Goal: Task Accomplishment & Management: Complete application form

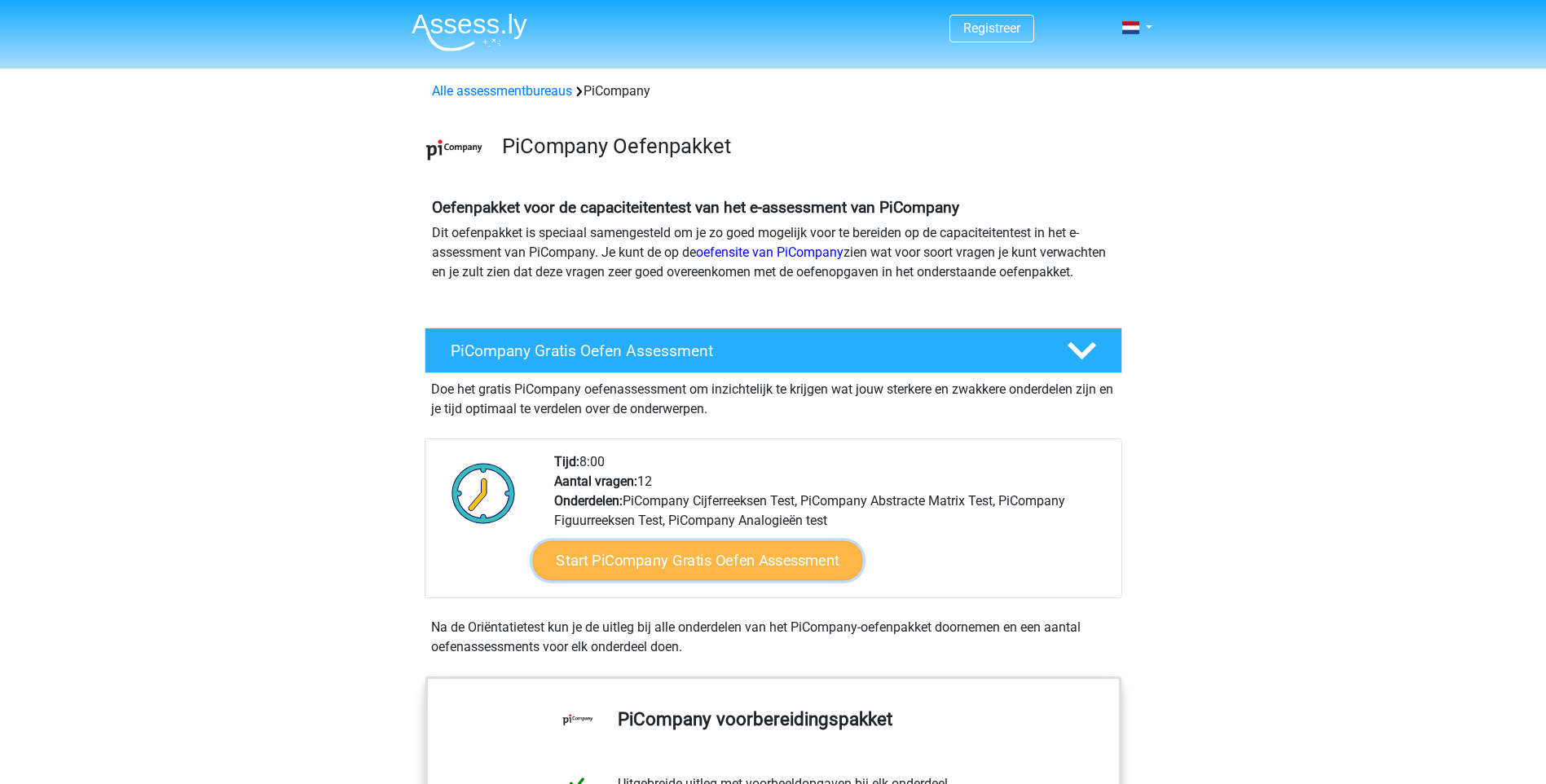
click at [660, 580] on link "Start PiCompany Gratis Oefen Assessment" at bounding box center [698, 560] width 330 height 39
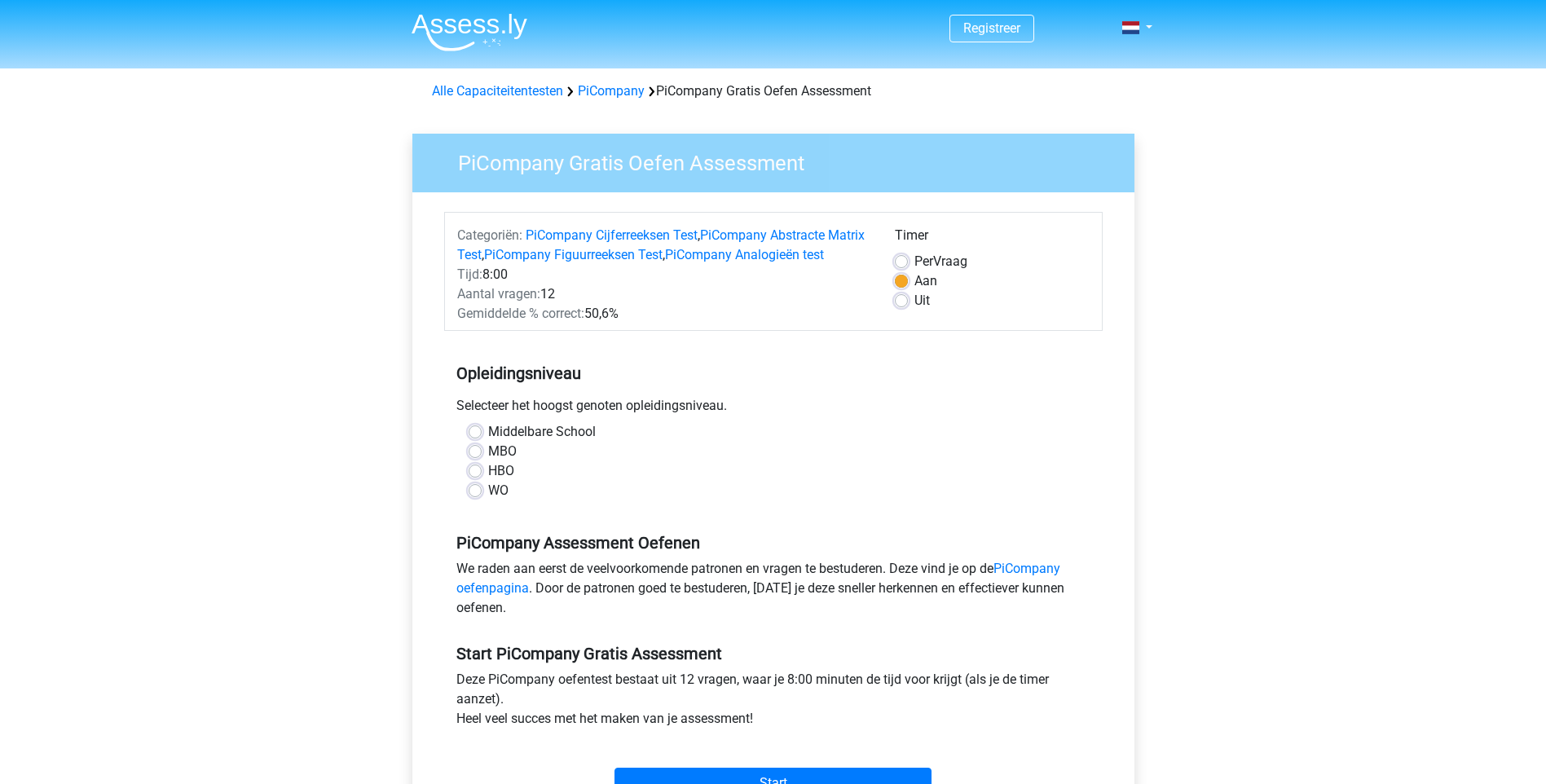
click at [490, 481] on label "HBO" at bounding box center [501, 471] width 26 height 19
click at [482, 477] on input "HBO" at bounding box center [474, 469] width 13 height 16
radio input "true"
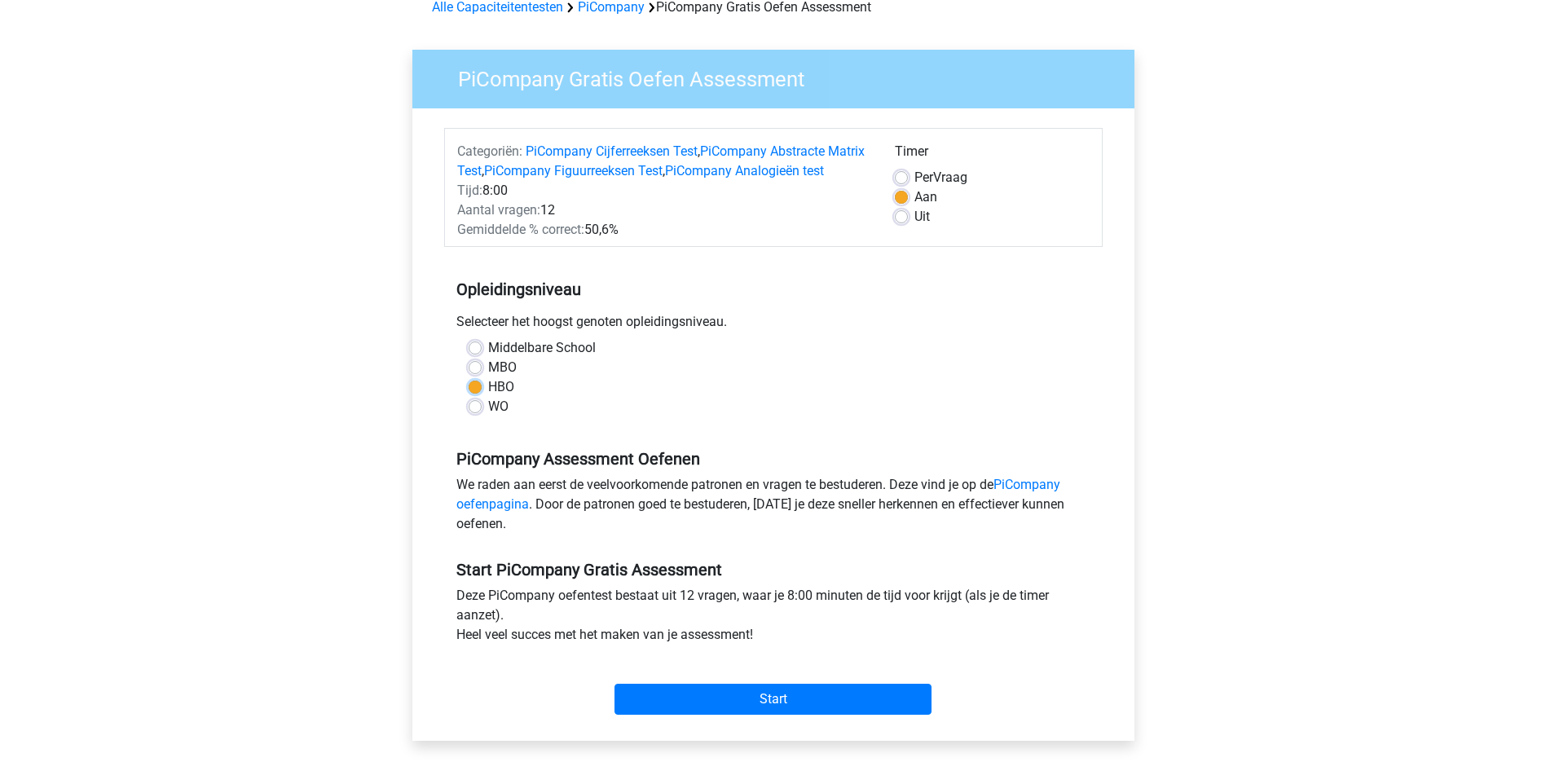
scroll to position [244, 0]
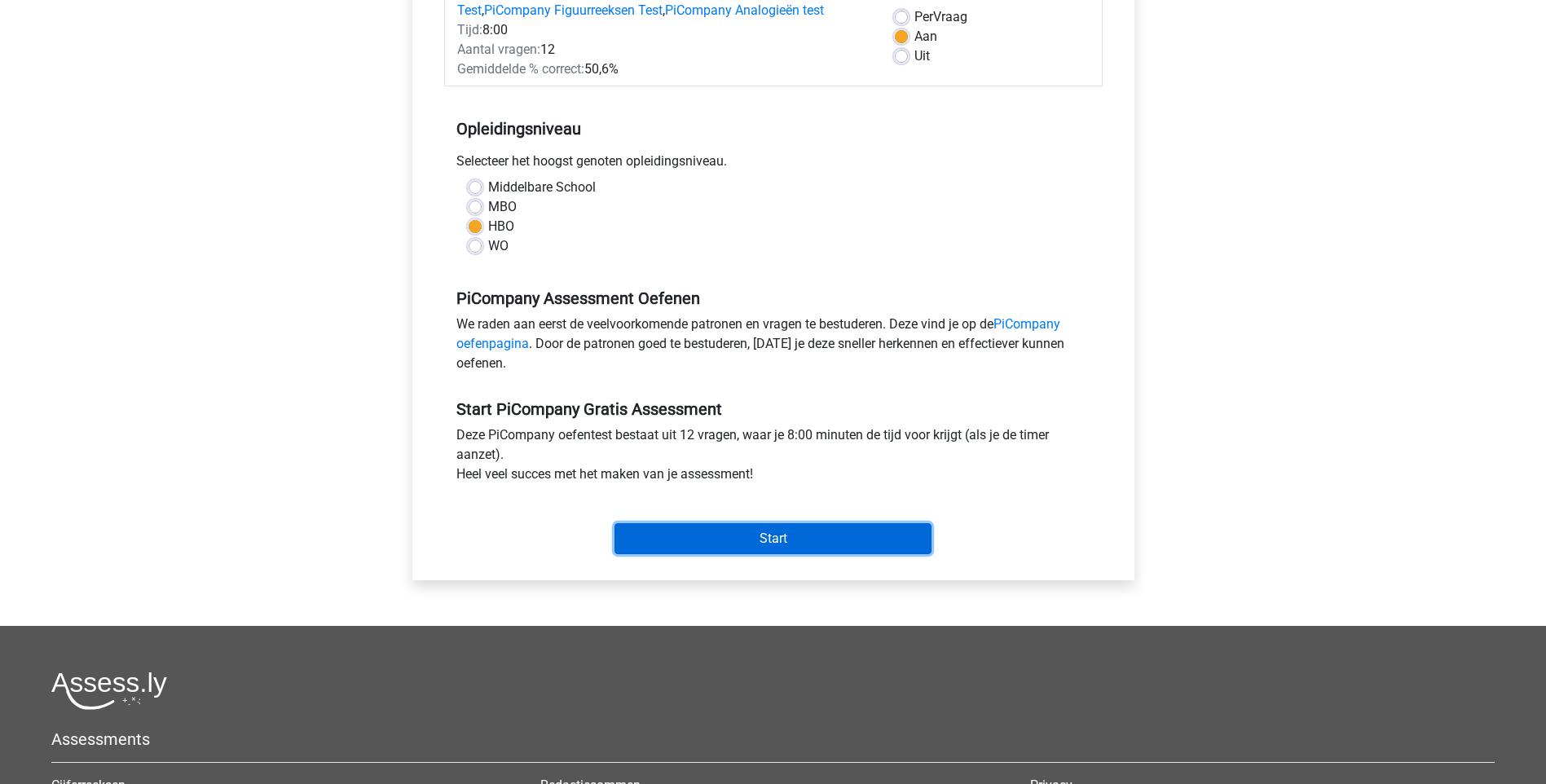
click at [709, 554] on input "Start" at bounding box center [773, 538] width 317 height 31
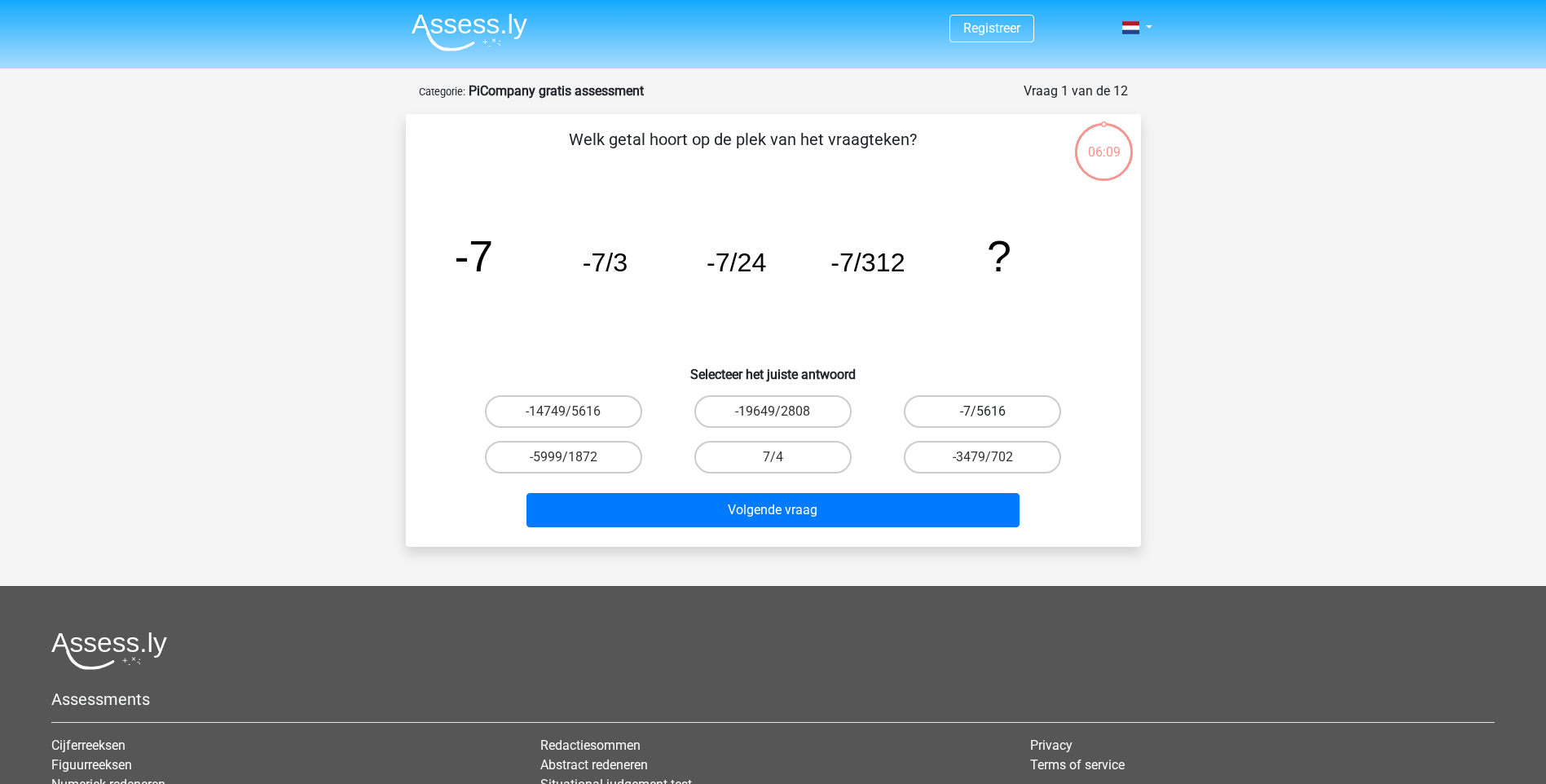
click at [973, 416] on label "-7/5616" at bounding box center [982, 411] width 158 height 33
click at [983, 416] on input "-7/5616" at bounding box center [988, 417] width 11 height 11
radio input "true"
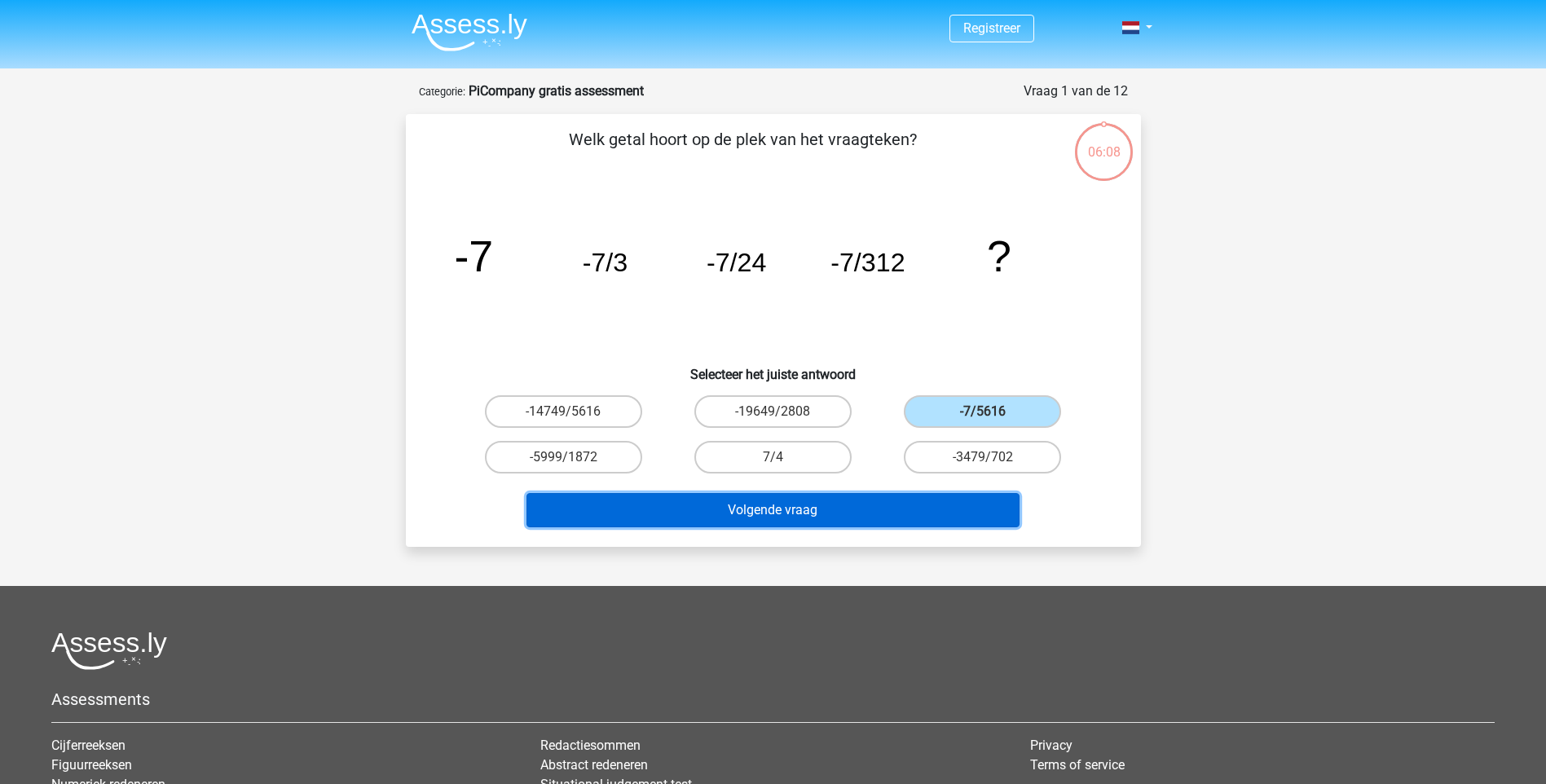
click at [835, 515] on button "Volgende vraag" at bounding box center [773, 509] width 493 height 35
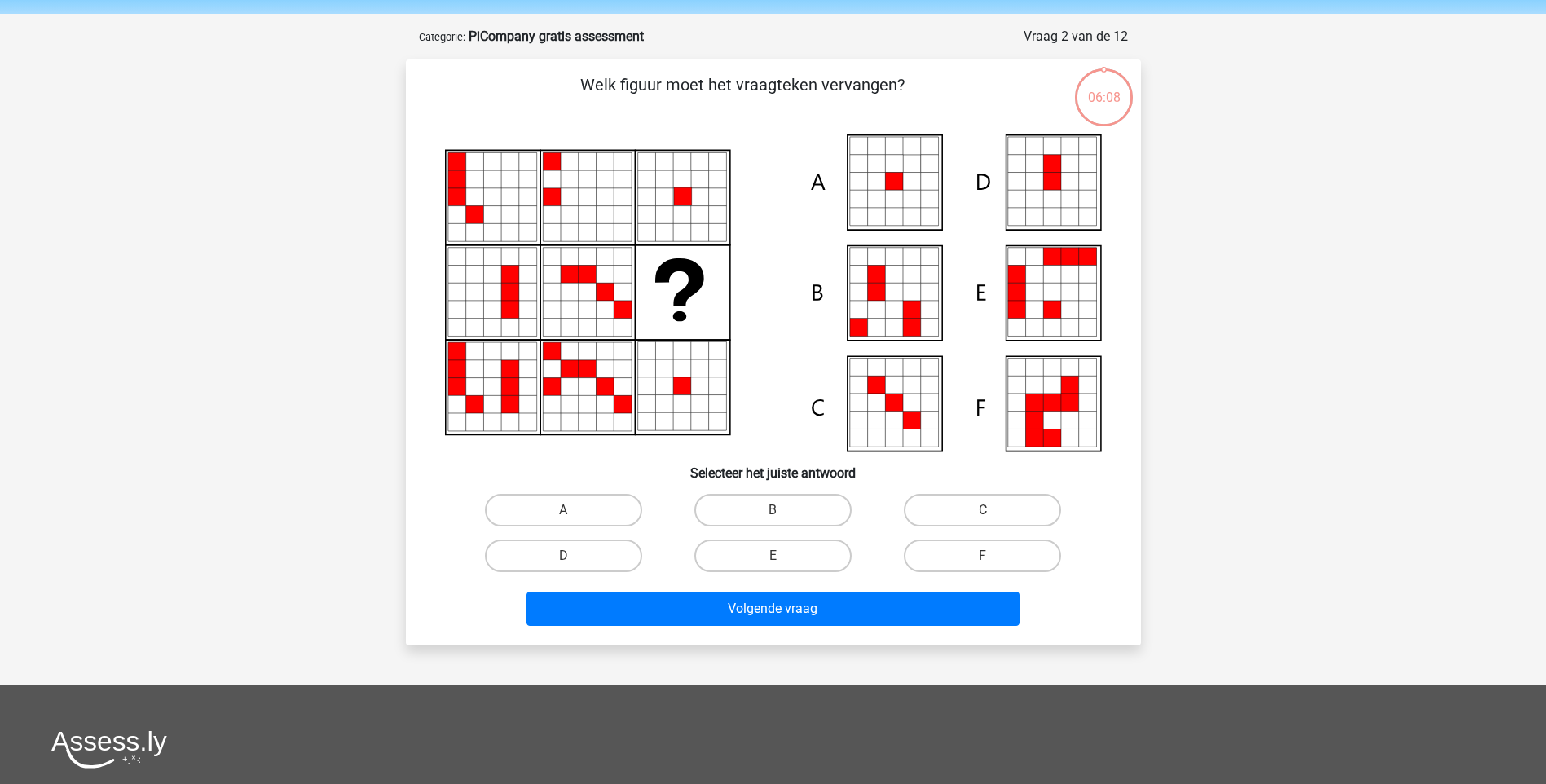
scroll to position [82, 0]
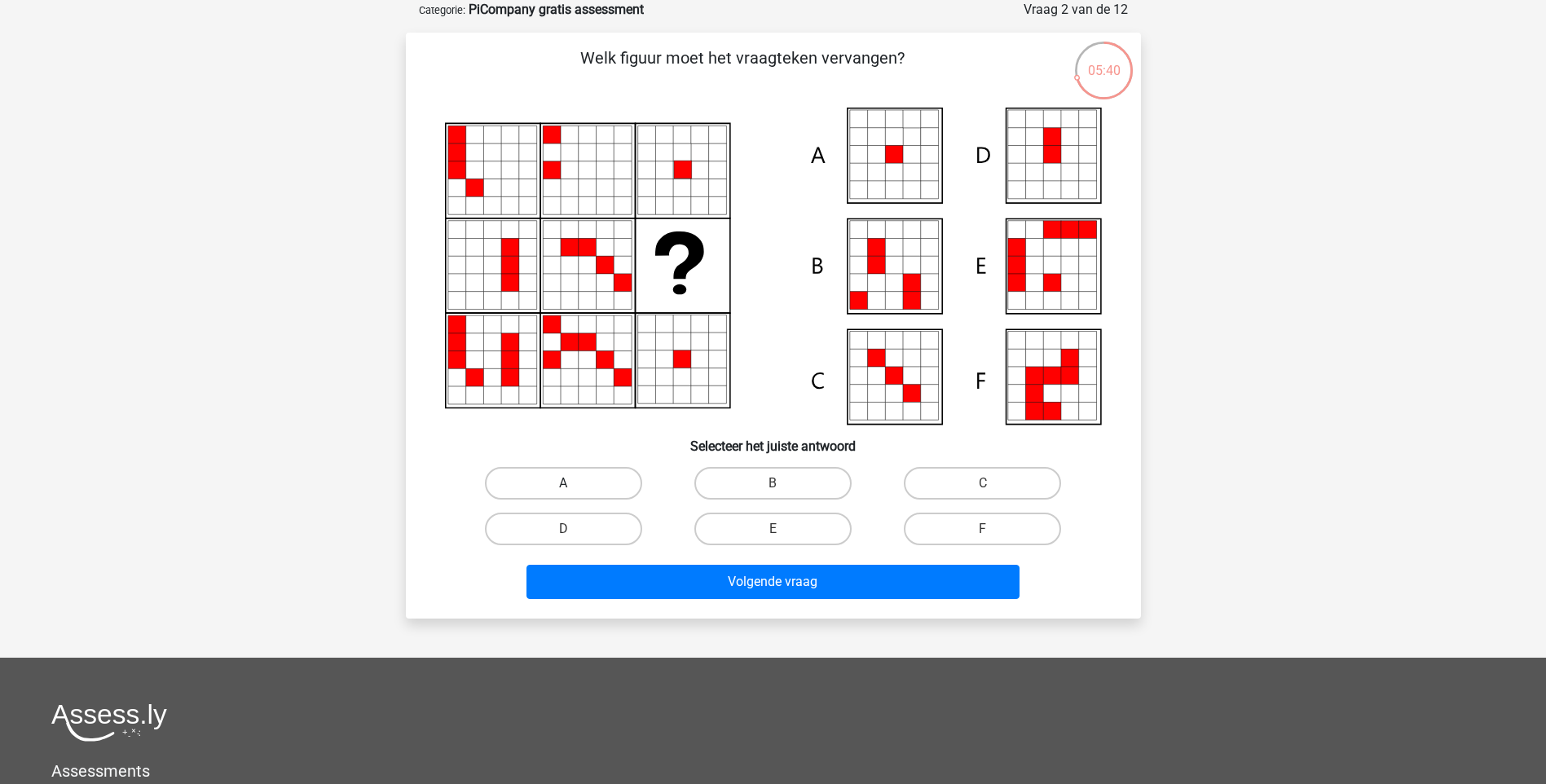
click at [591, 489] on label "A" at bounding box center [564, 483] width 158 height 33
click at [574, 489] on input "A" at bounding box center [569, 488] width 11 height 11
radio input "true"
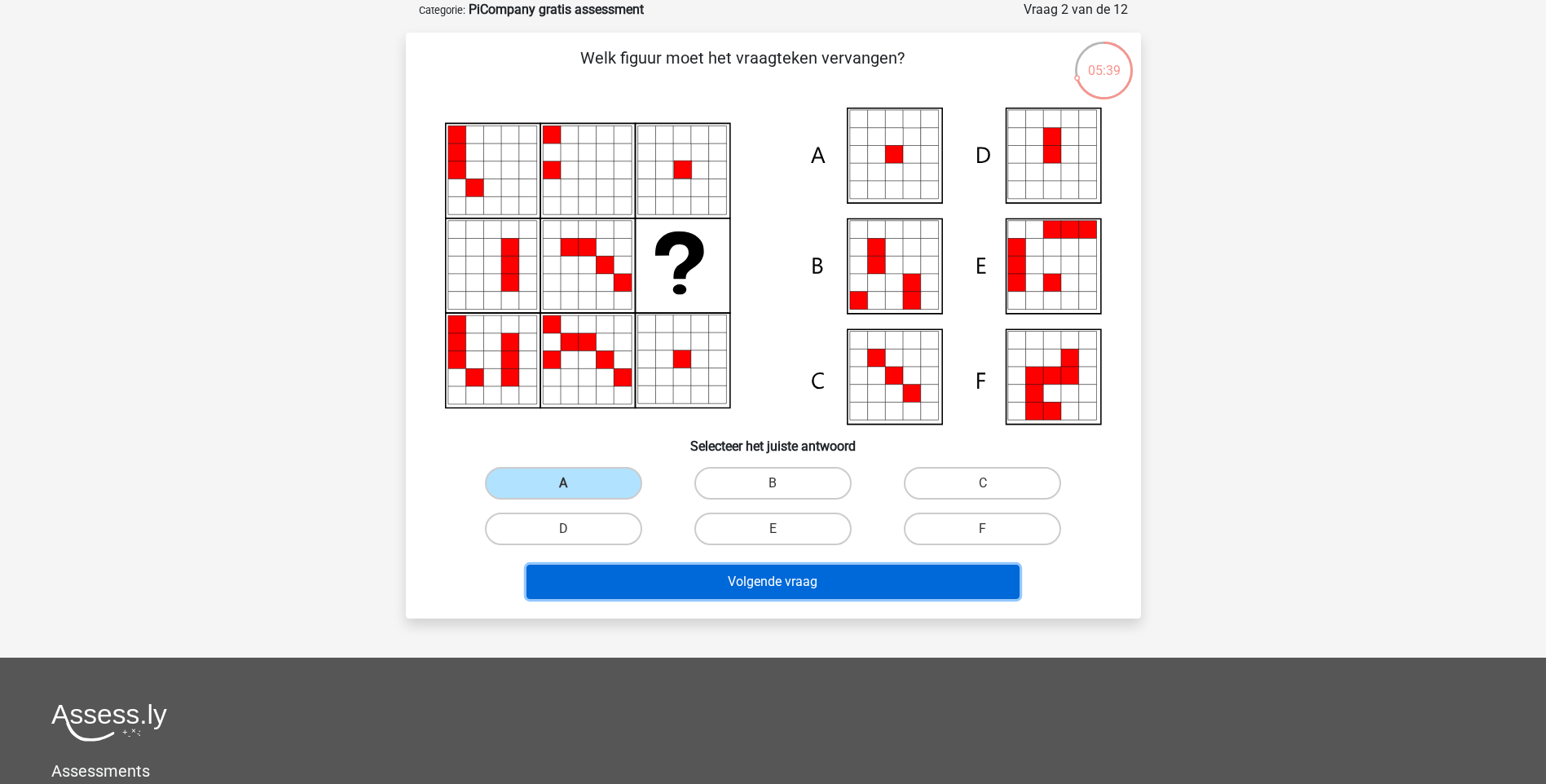
click at [797, 593] on button "Volgende vraag" at bounding box center [773, 582] width 493 height 35
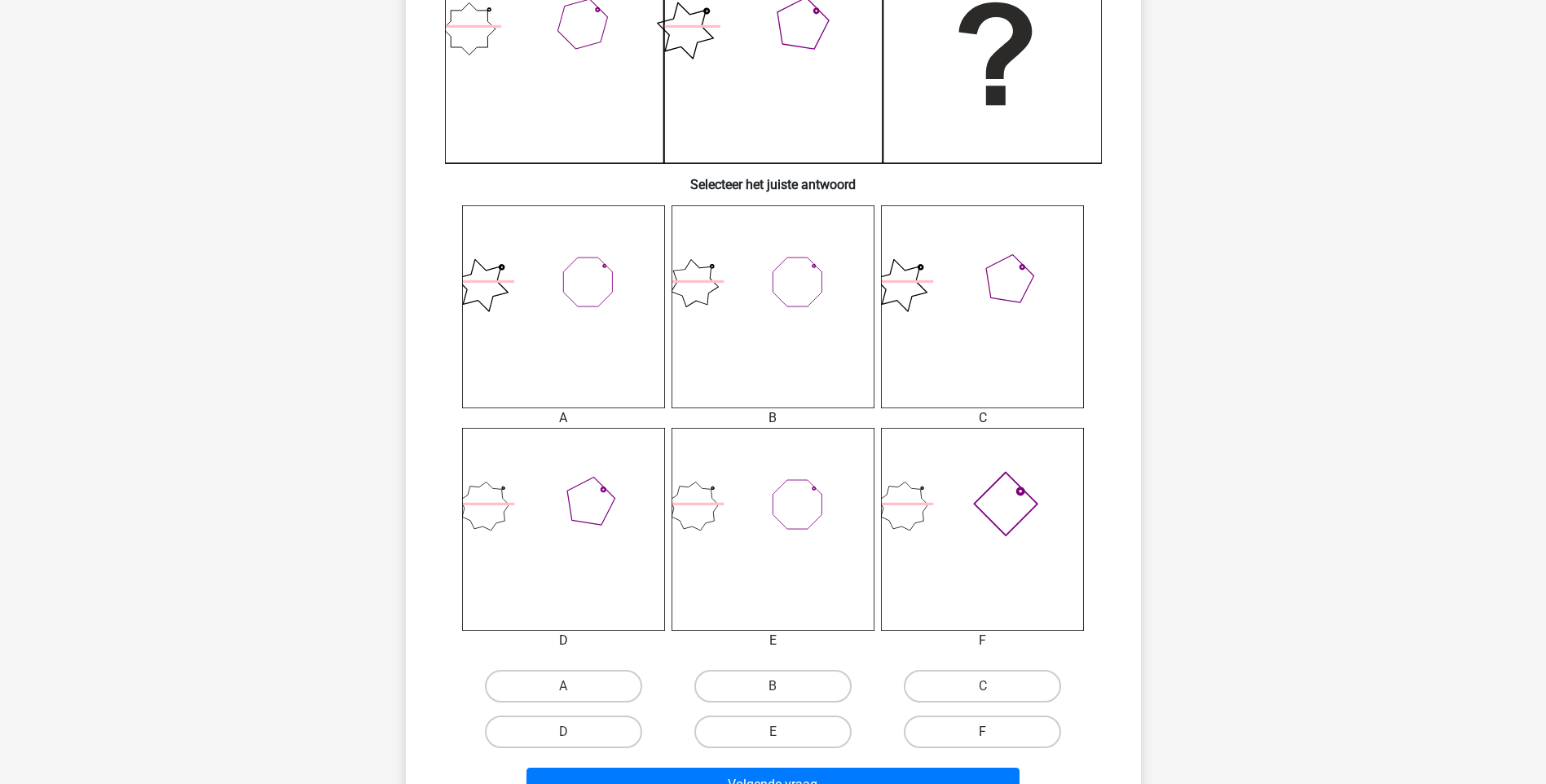
scroll to position [489, 0]
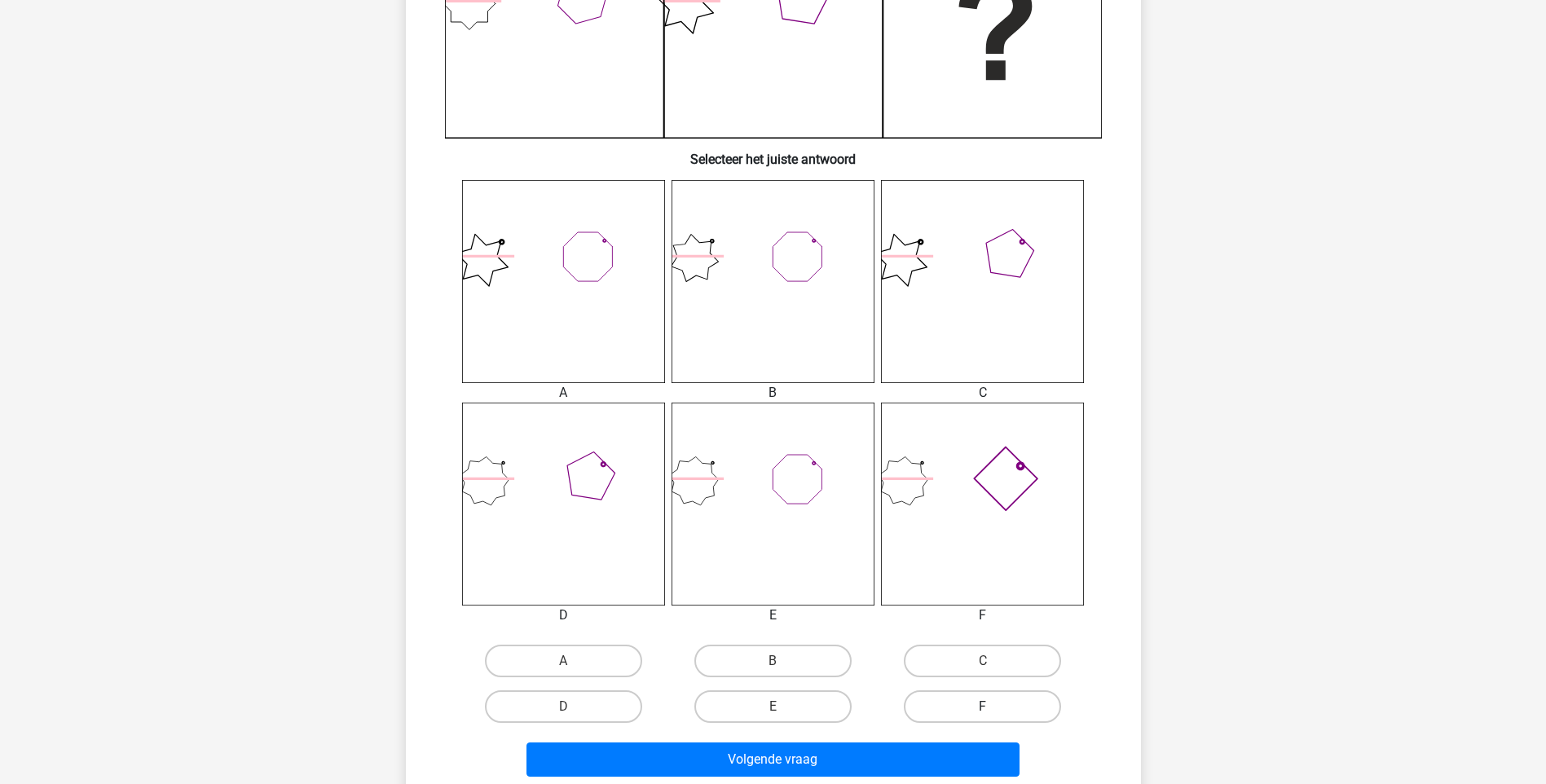
click at [999, 698] on label "F" at bounding box center [982, 707] width 158 height 33
click at [993, 707] on input "F" at bounding box center [988, 712] width 11 height 11
radio input "true"
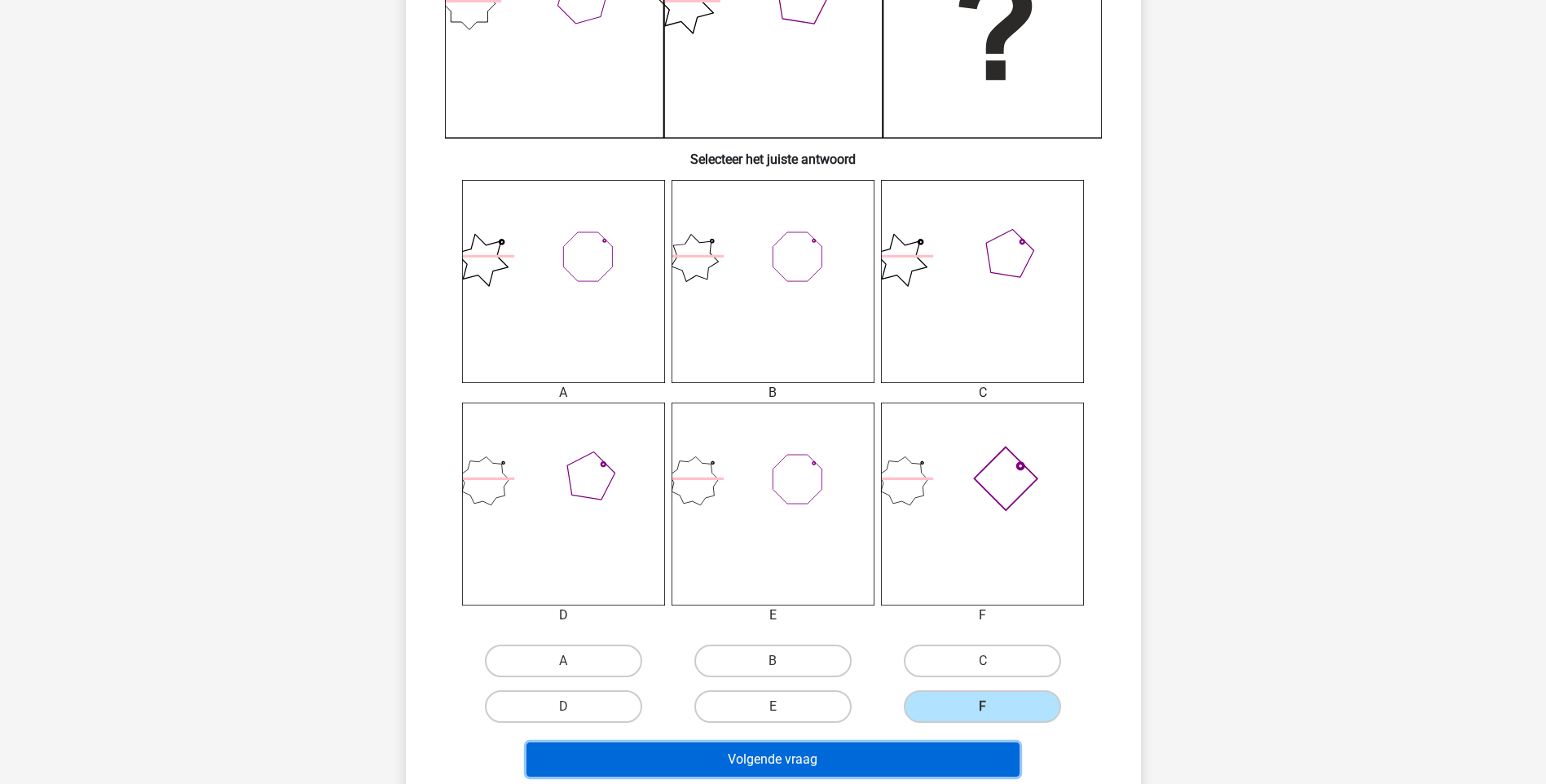
click at [950, 758] on button "Volgende vraag" at bounding box center [773, 759] width 493 height 35
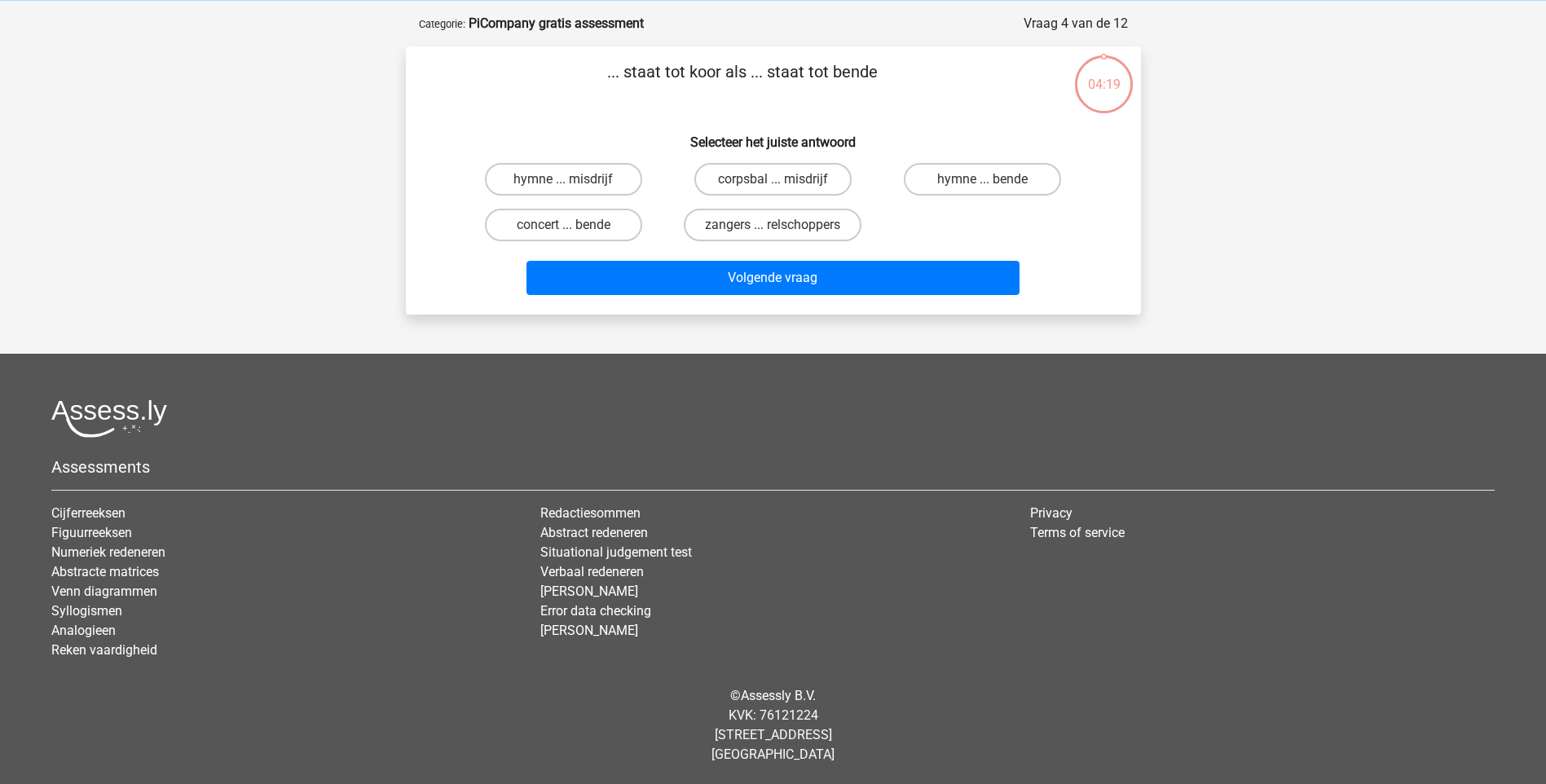
scroll to position [67, 0]
click at [792, 230] on label "zangers ... relschoppers" at bounding box center [773, 225] width 178 height 33
click at [784, 230] on input "zangers ... relschoppers" at bounding box center [778, 230] width 11 height 11
radio input "true"
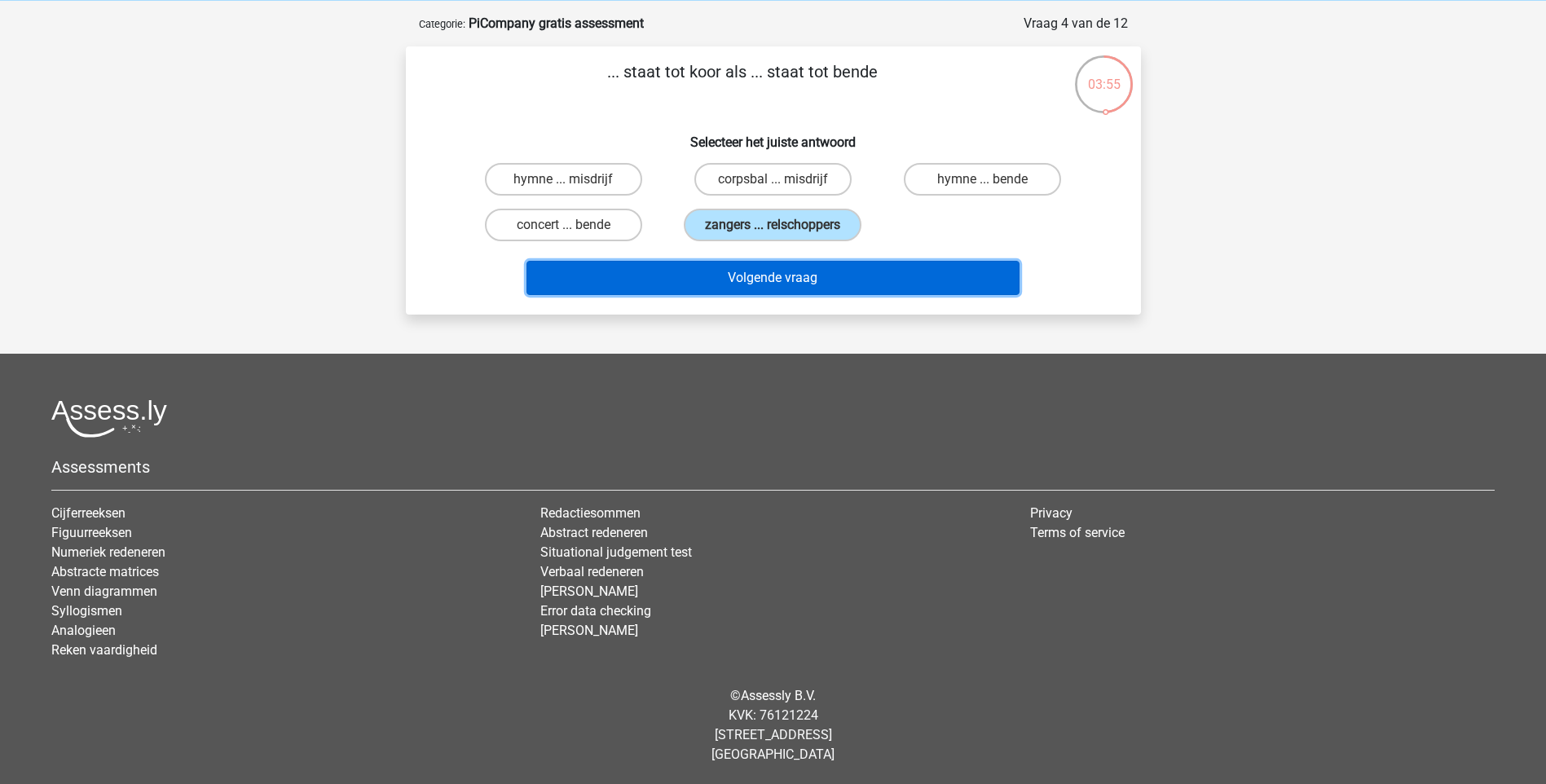
click at [814, 285] on button "Volgende vraag" at bounding box center [773, 278] width 493 height 35
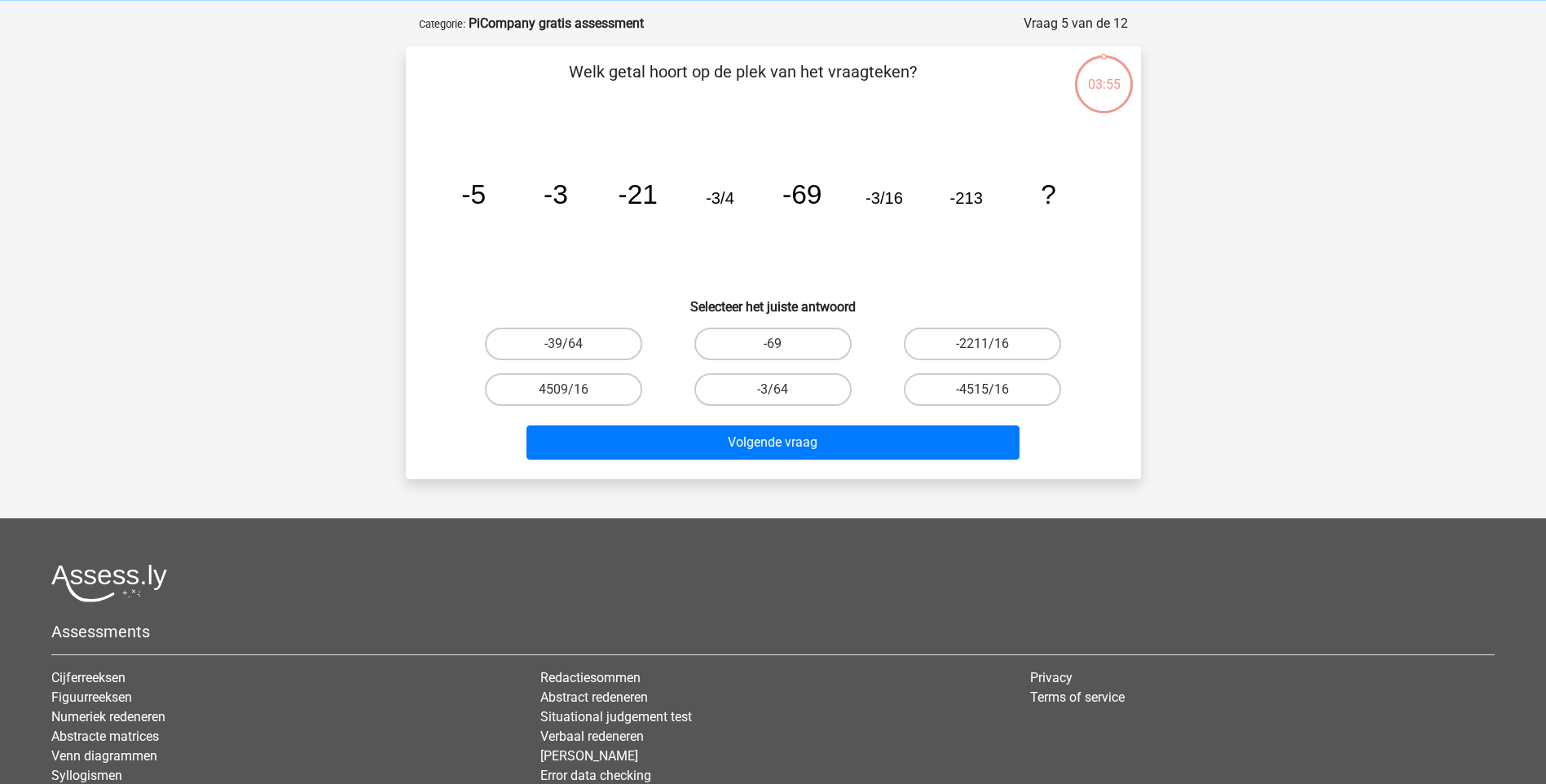
scroll to position [82, 0]
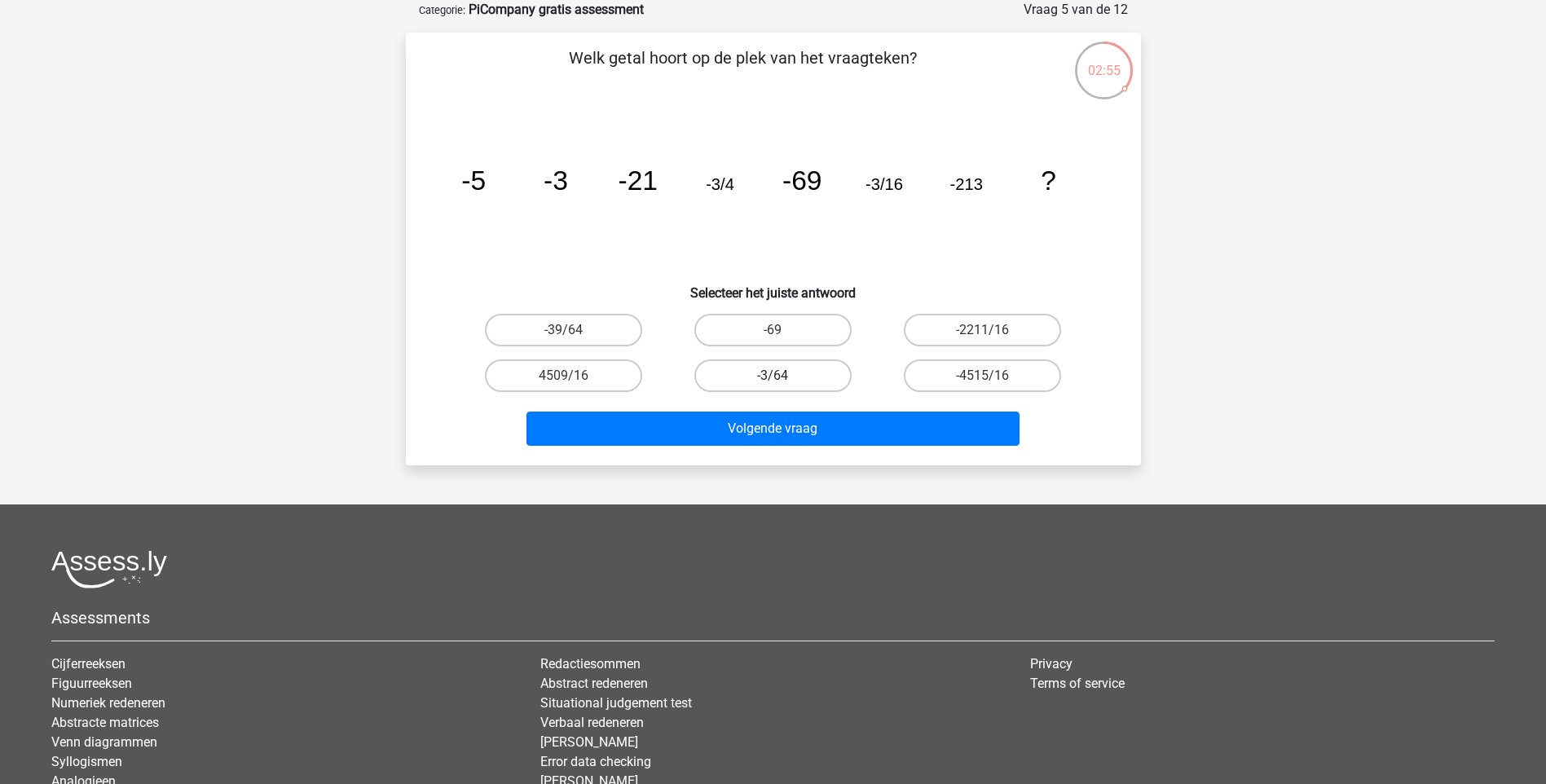
click at [818, 378] on label "-3/64" at bounding box center [773, 376] width 158 height 33
click at [784, 378] on input "-3/64" at bounding box center [778, 381] width 11 height 11
radio input "true"
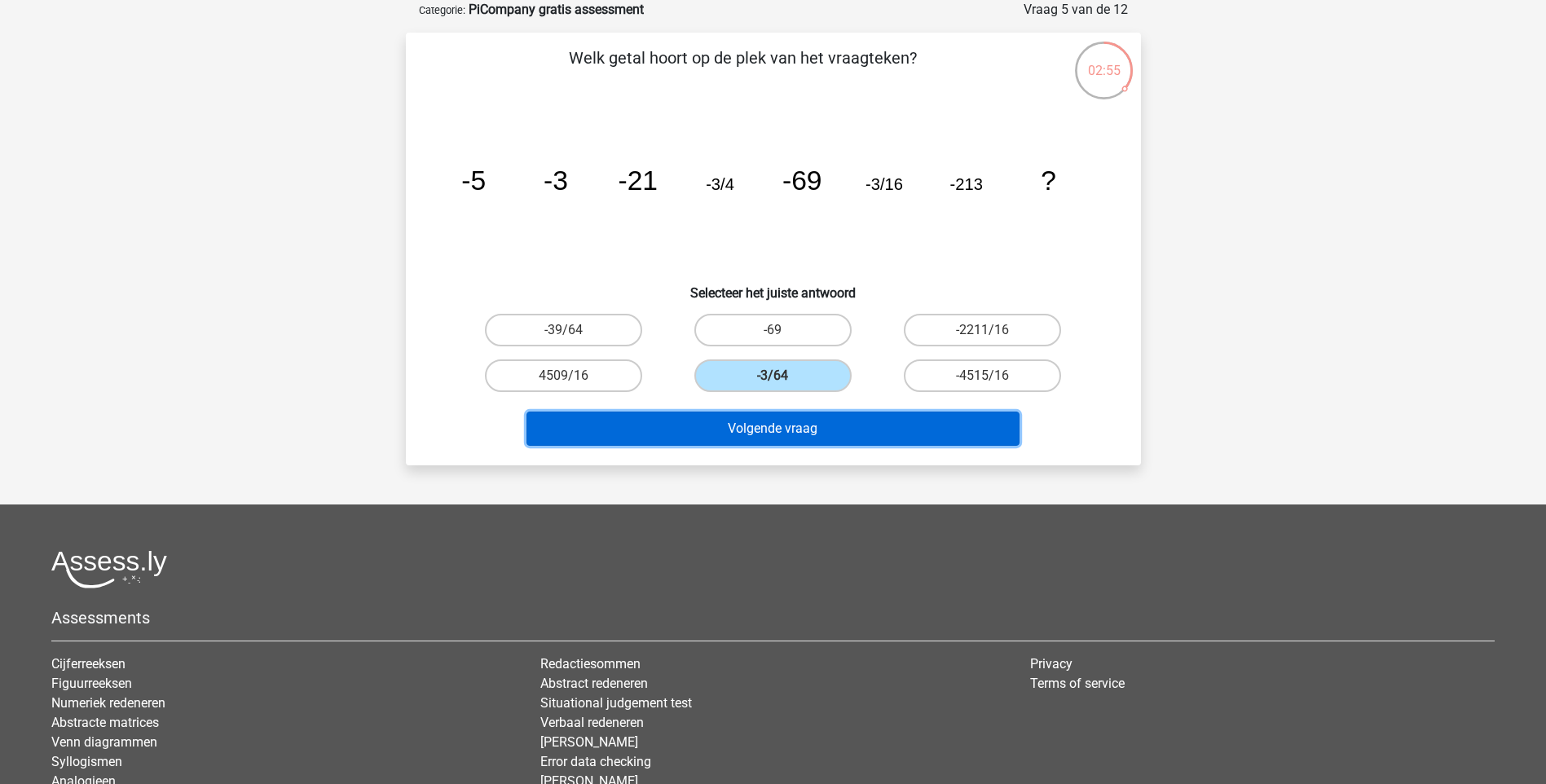
click at [837, 440] on button "Volgende vraag" at bounding box center [773, 429] width 493 height 35
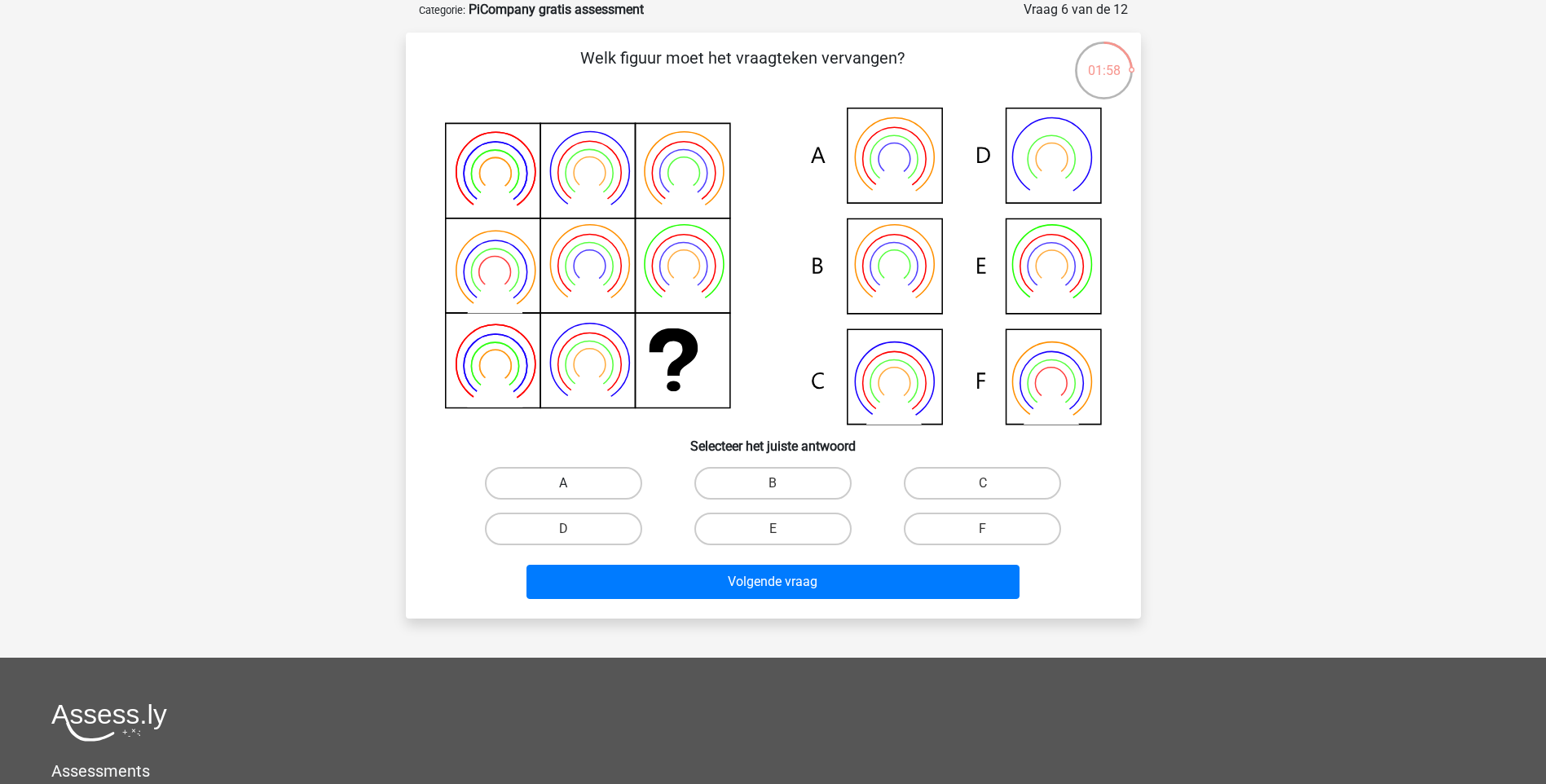
click at [566, 480] on label "A" at bounding box center [564, 483] width 158 height 33
click at [566, 483] on input "A" at bounding box center [569, 488] width 11 height 11
radio input "true"
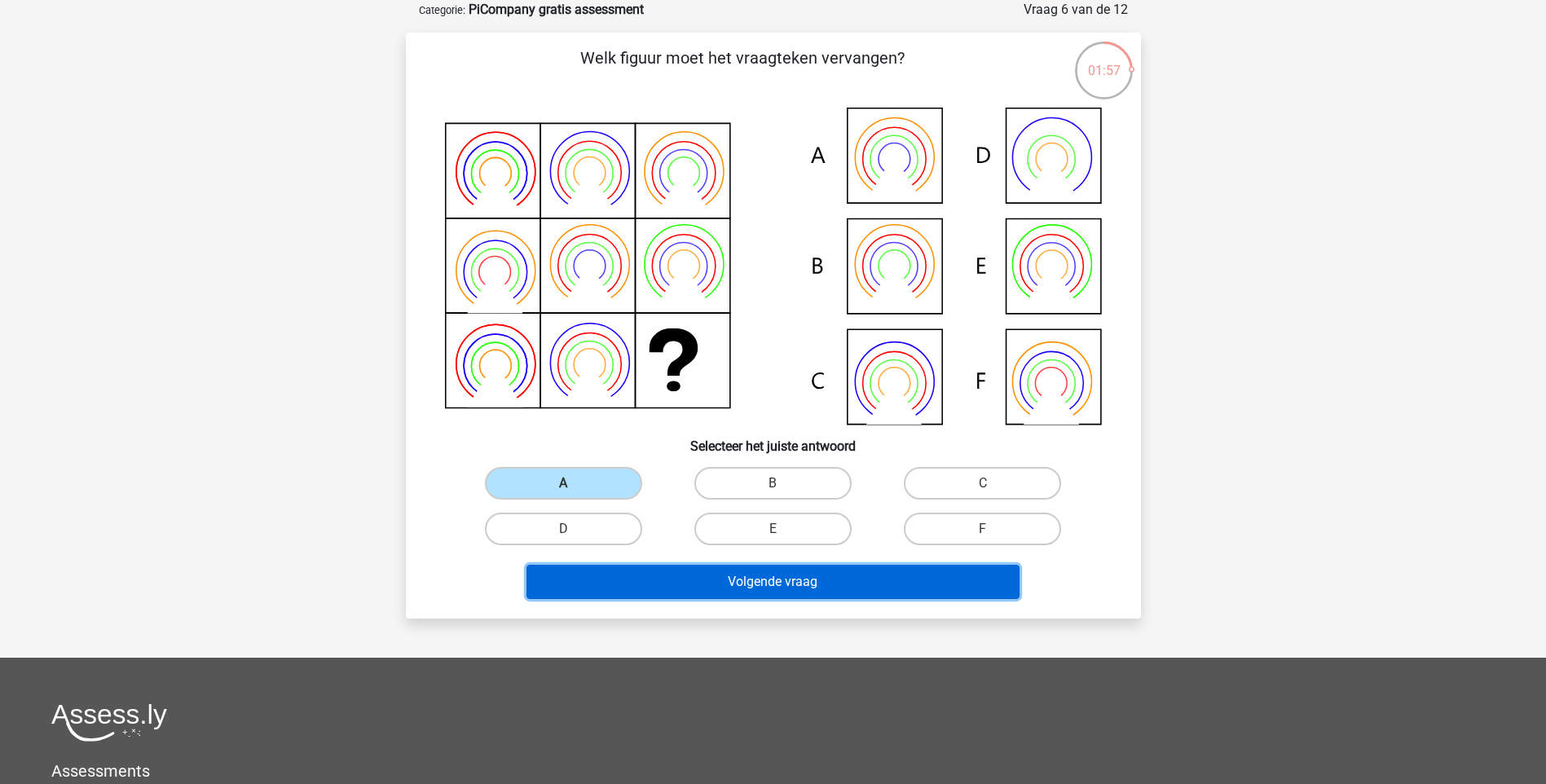
click at [919, 590] on button "Volgende vraag" at bounding box center [773, 582] width 493 height 35
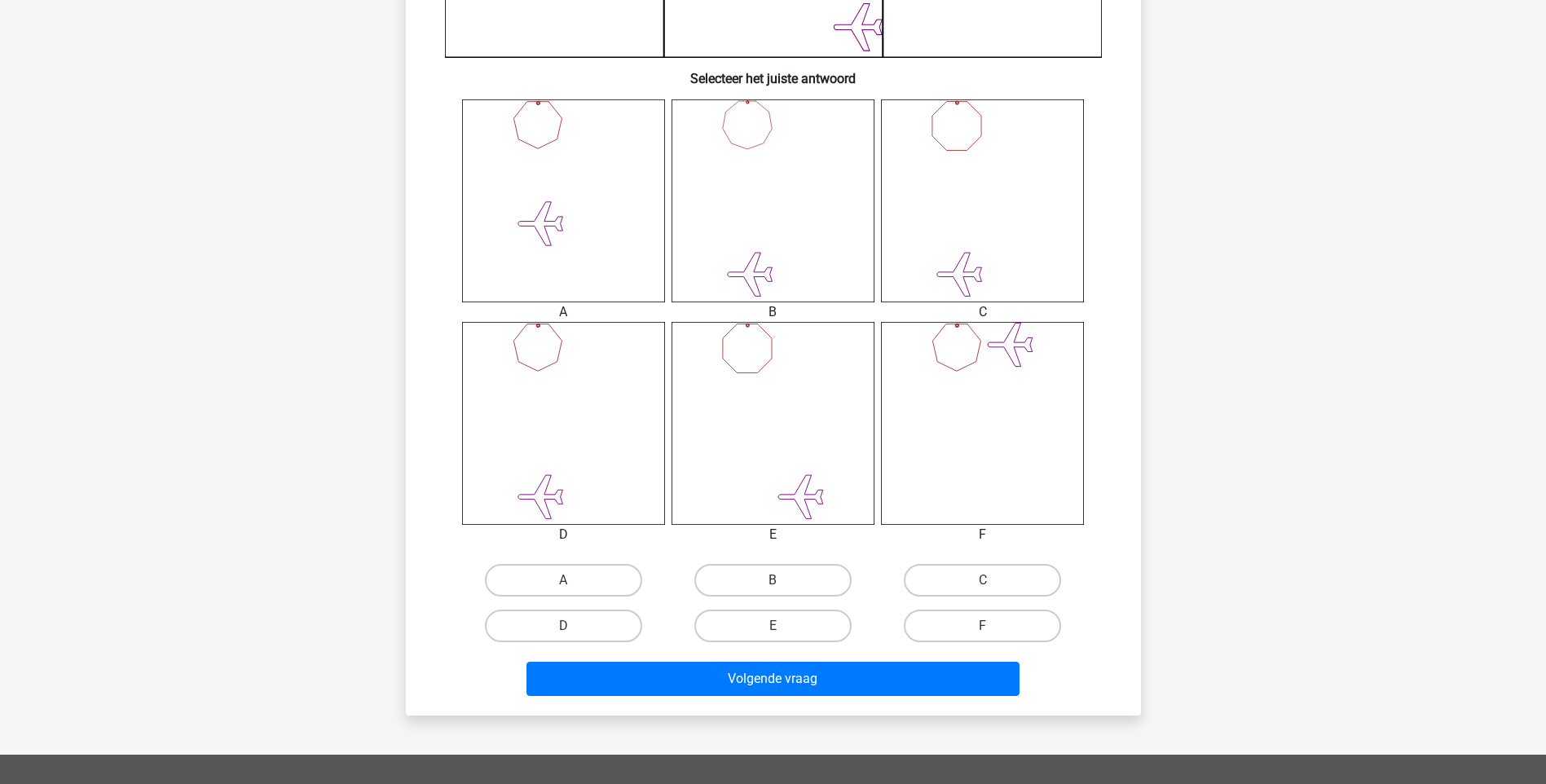
scroll to position [570, 0]
click at [800, 628] on label "E" at bounding box center [773, 625] width 158 height 33
click at [784, 628] on input "E" at bounding box center [778, 630] width 11 height 11
radio input "true"
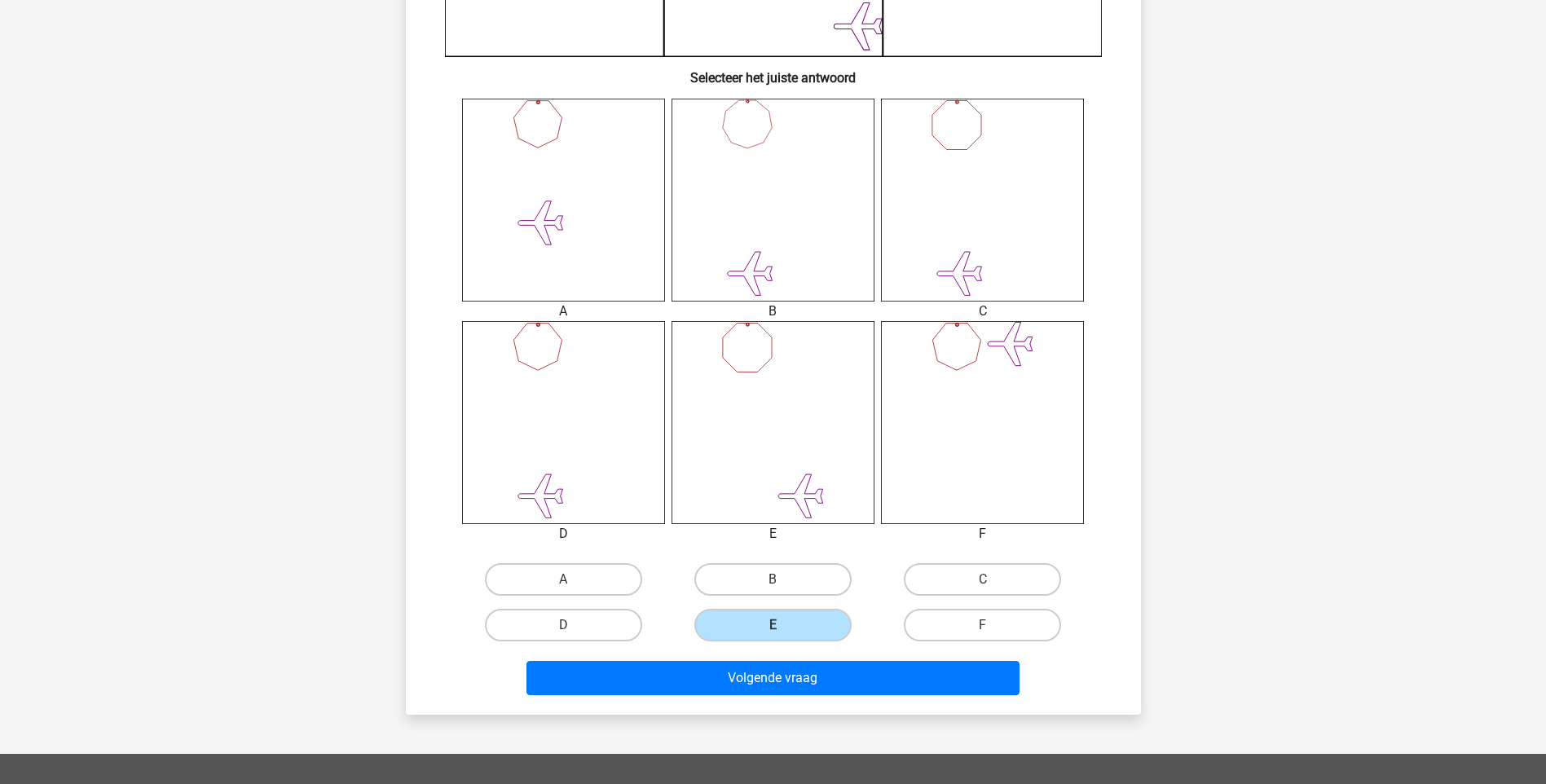
click at [859, 711] on div "Wat is de meest logische volgende figuur in de reeks? 1 2 3 4 5 6 Selecteer het…" at bounding box center [773, 129] width 736 height 1171
click at [570, 616] on label "D" at bounding box center [564, 625] width 158 height 33
click at [570, 625] on input "D" at bounding box center [569, 630] width 11 height 11
radio input "true"
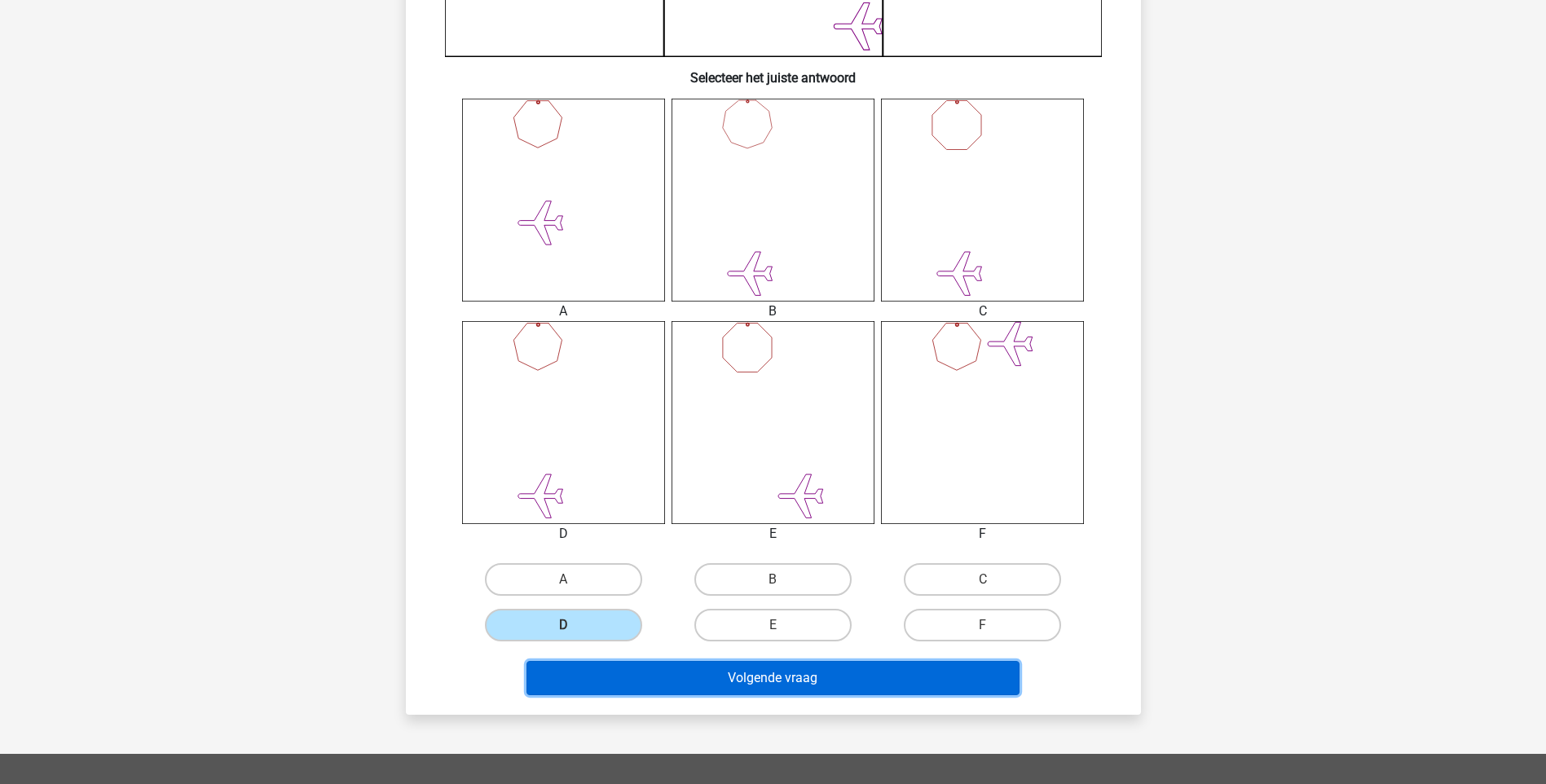
click at [713, 669] on button "Volgende vraag" at bounding box center [773, 678] width 493 height 35
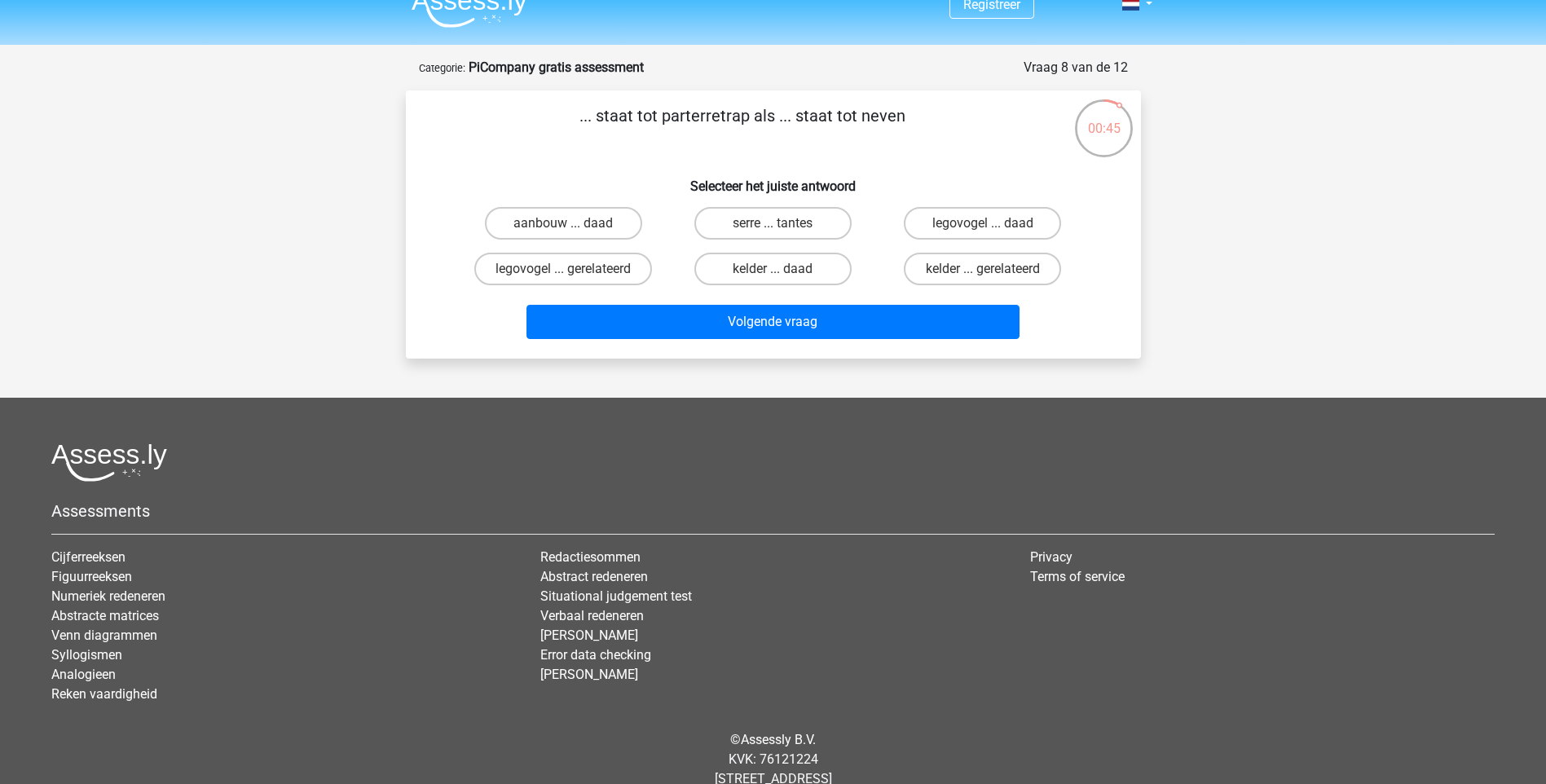
scroll to position [0, 0]
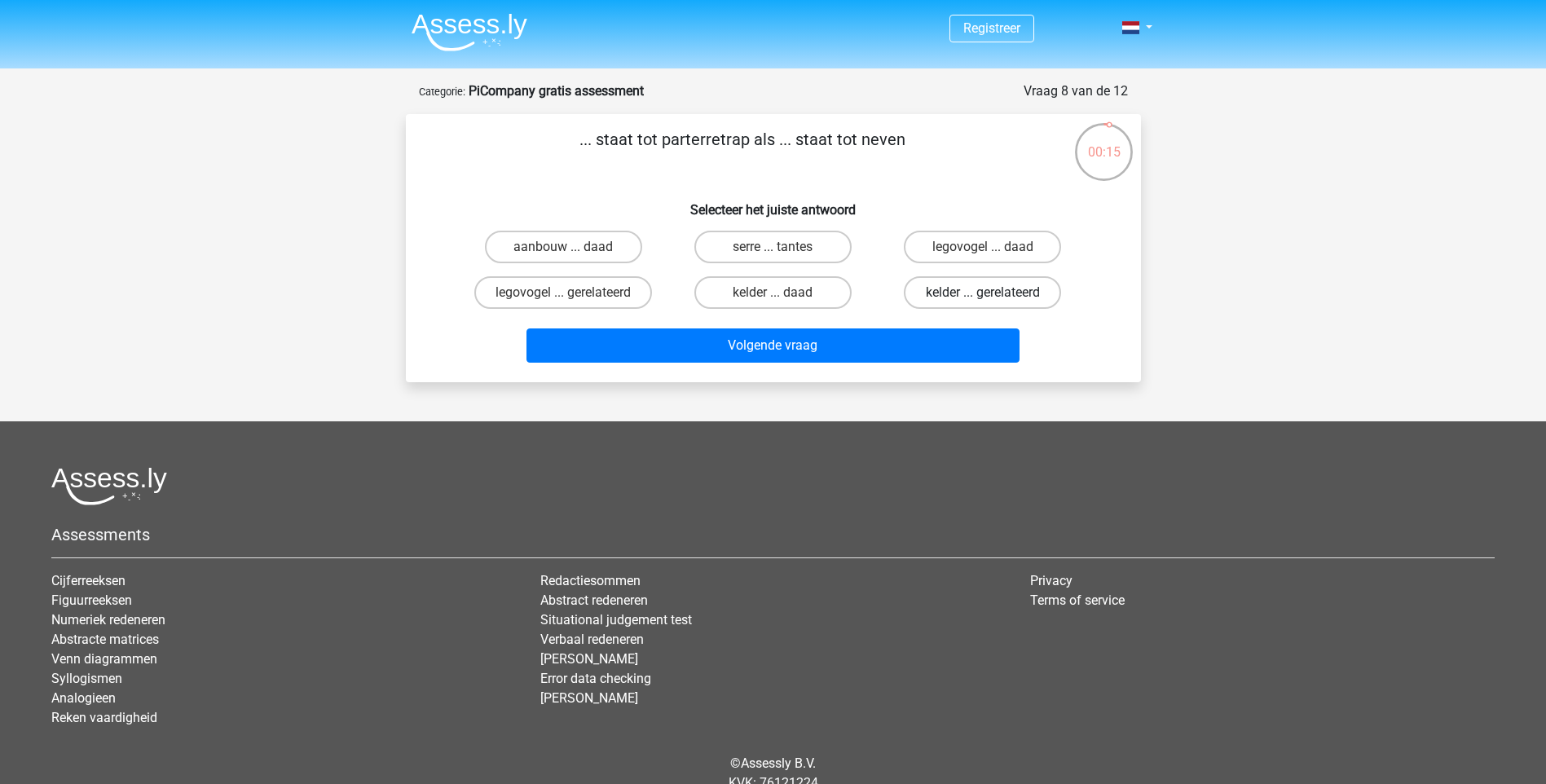
click at [977, 285] on label "kelder ... gerelateerd" at bounding box center [982, 292] width 158 height 33
click at [983, 292] on input "kelder ... gerelateerd" at bounding box center [988, 297] width 11 height 11
radio input "true"
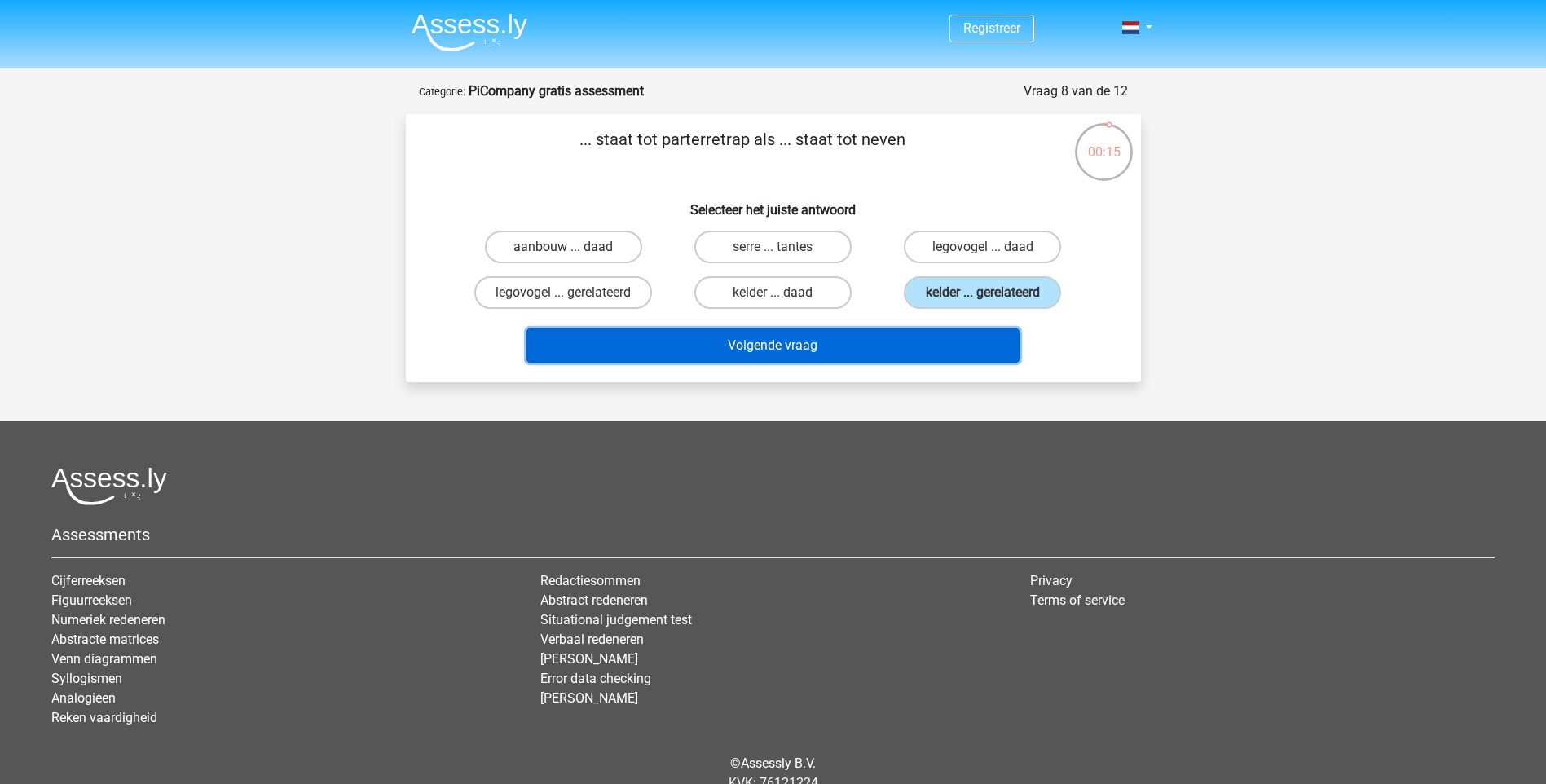
click at [947, 340] on button "Volgende vraag" at bounding box center [773, 345] width 493 height 35
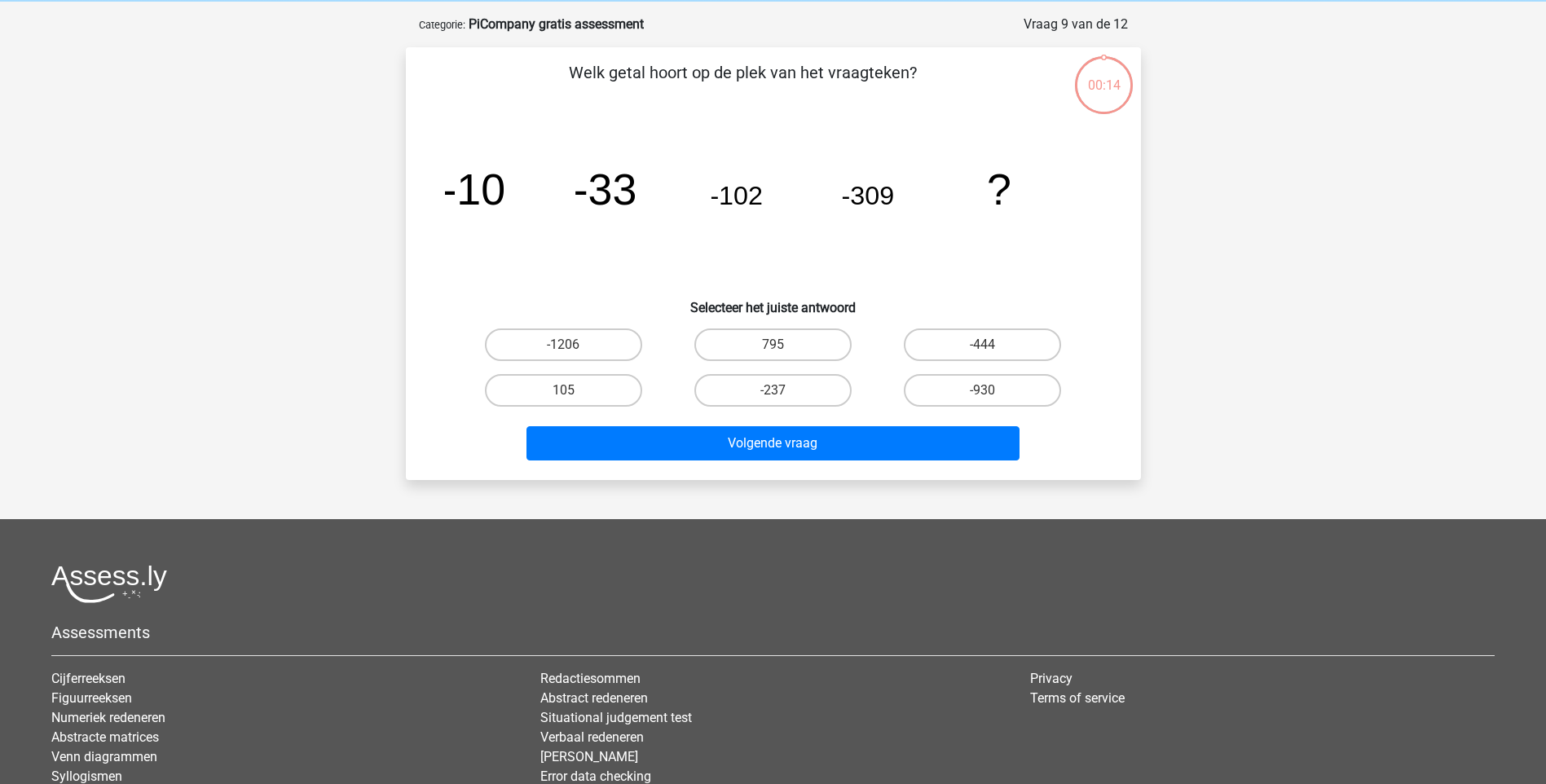
scroll to position [82, 0]
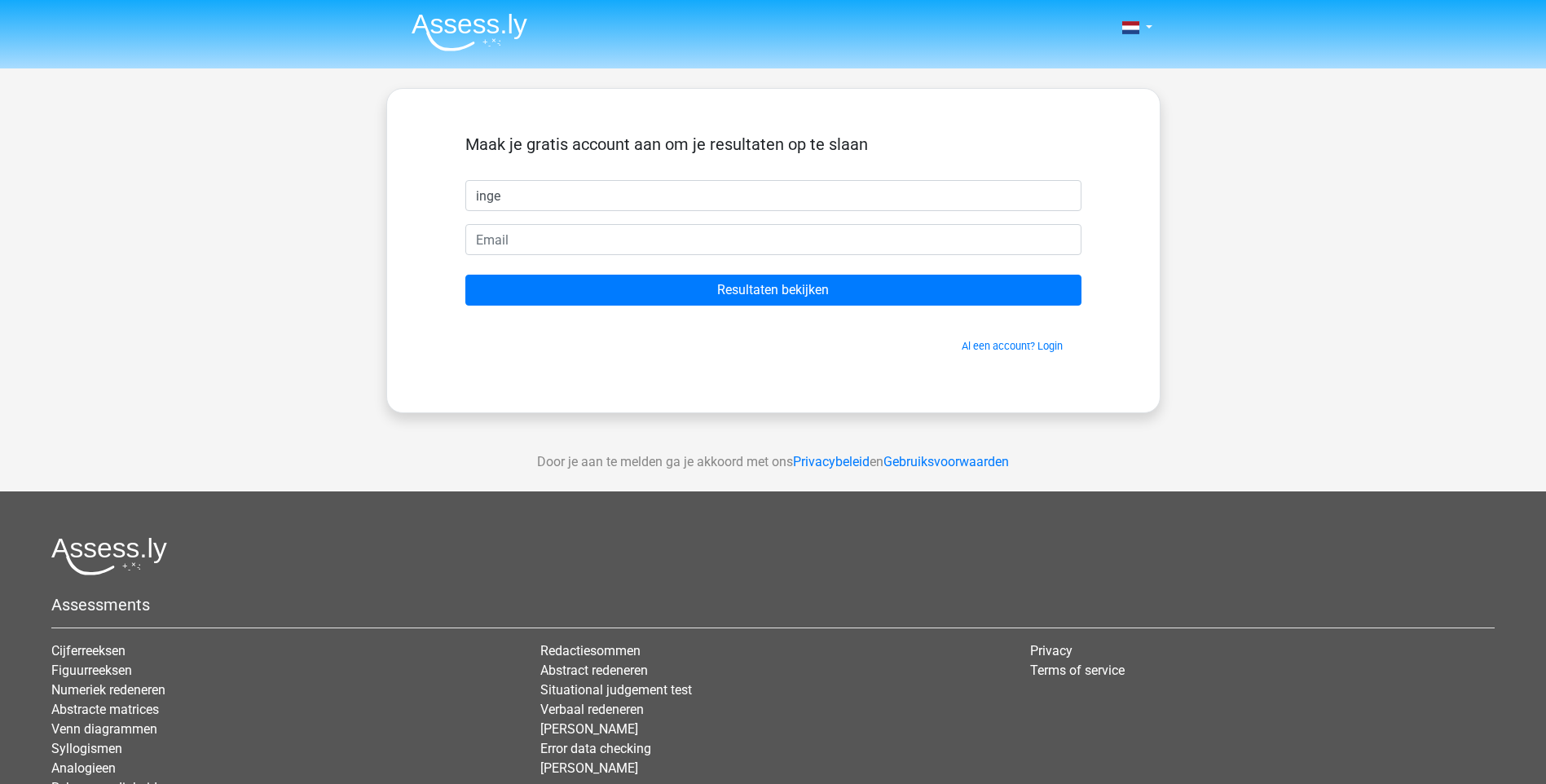
type input "inge"
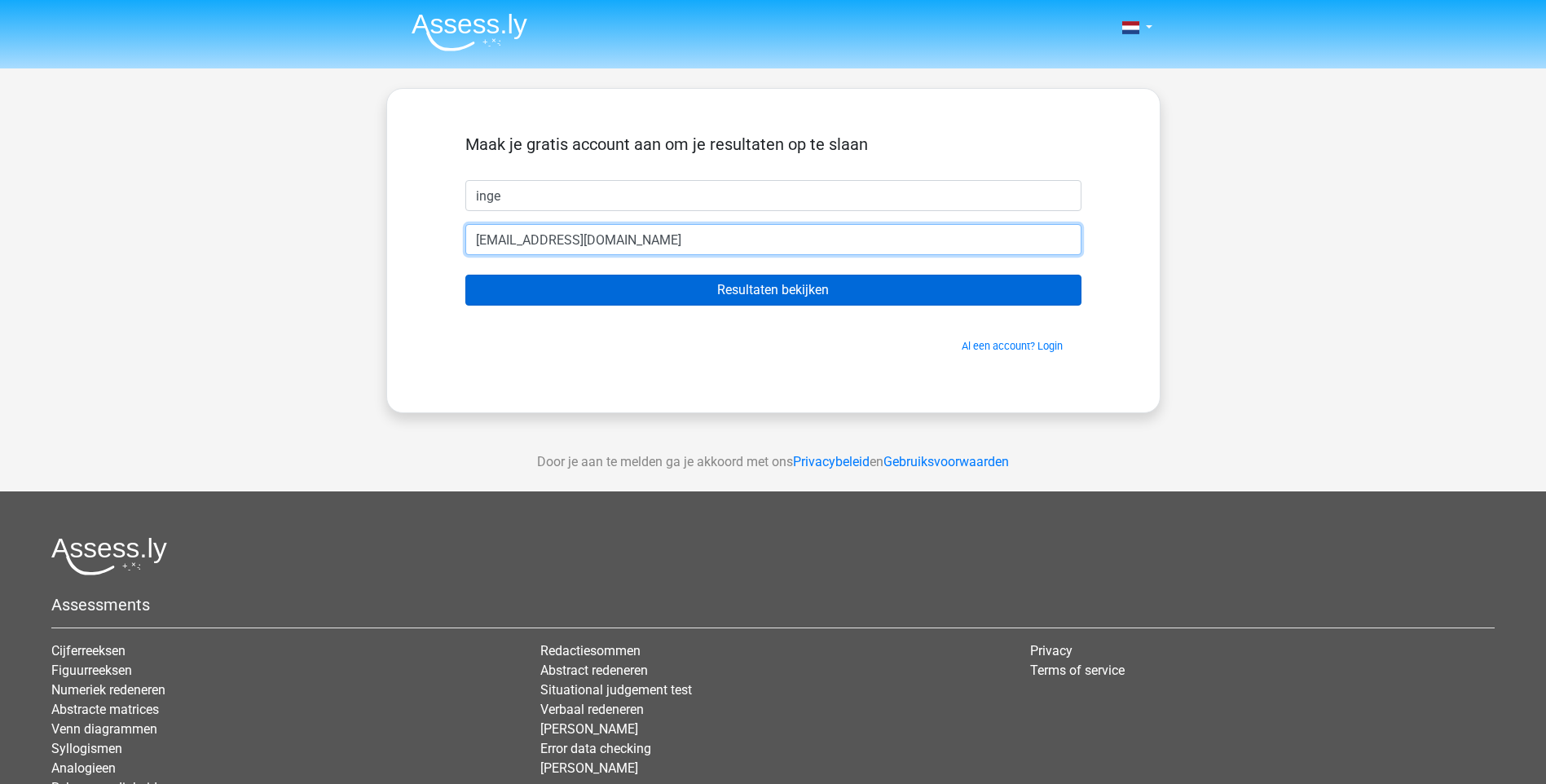
type input "[EMAIL_ADDRESS][DOMAIN_NAME]"
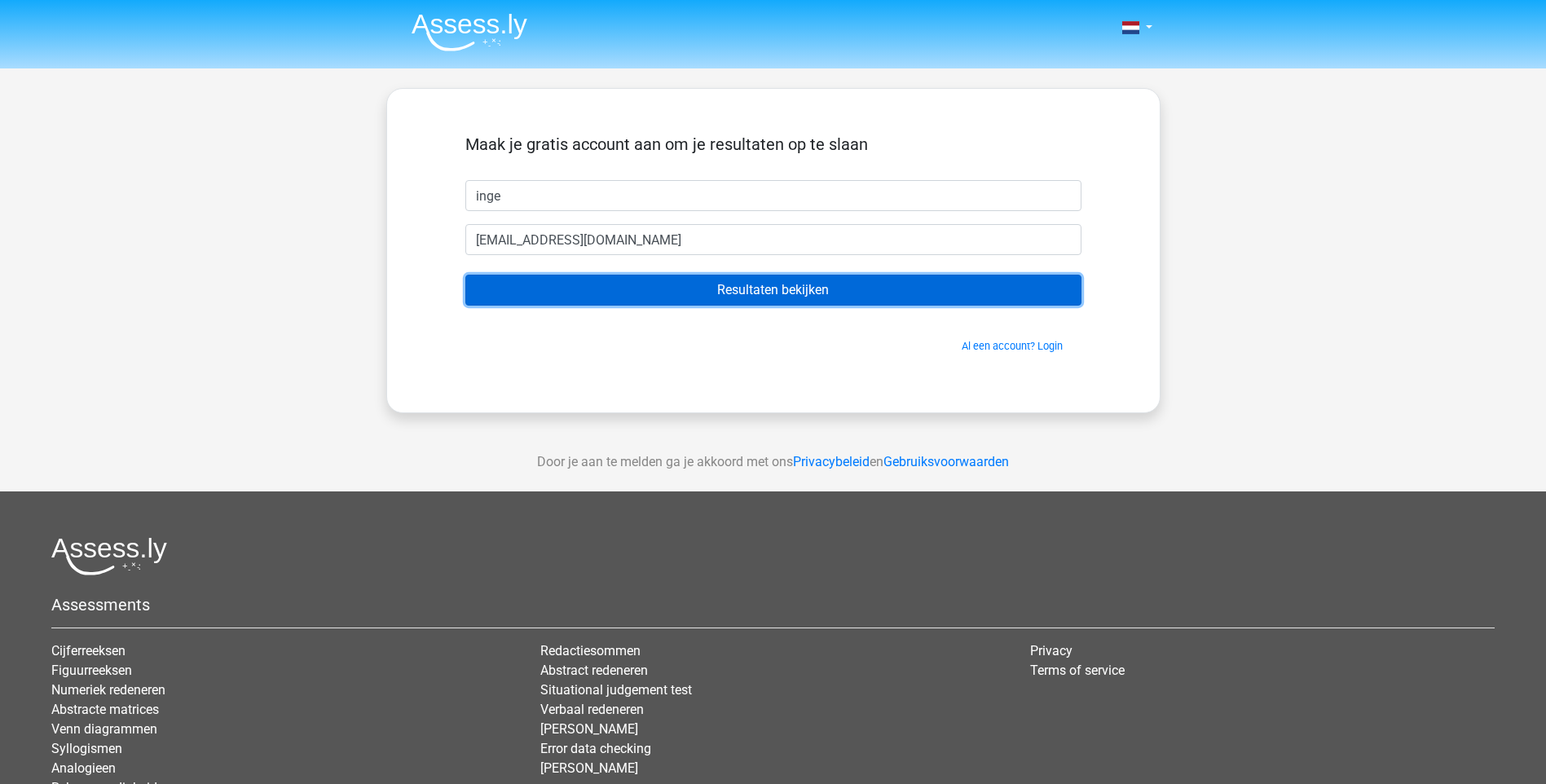
click at [722, 288] on input "Resultaten bekijken" at bounding box center [773, 290] width 616 height 31
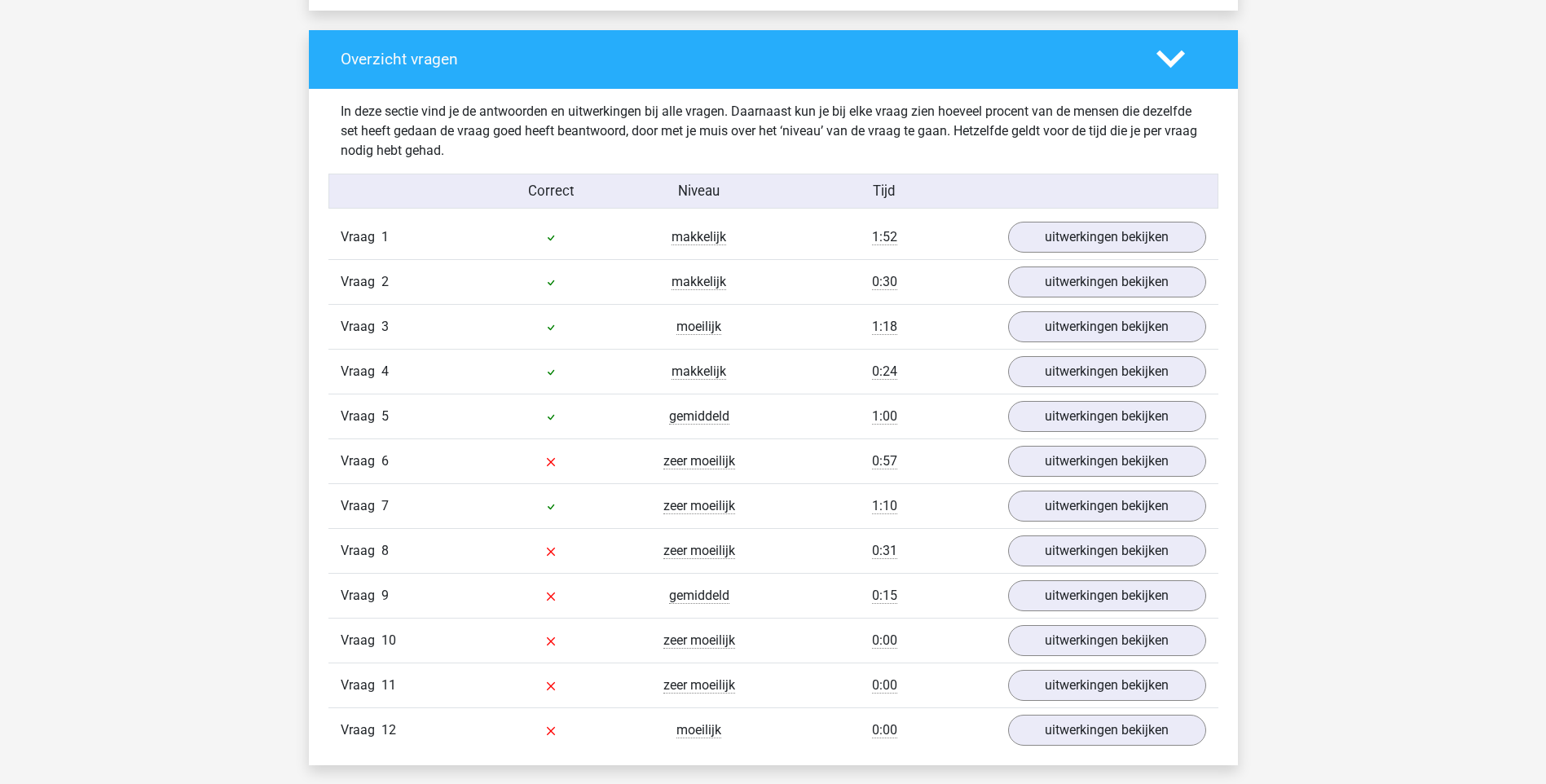
scroll to position [1711, 0]
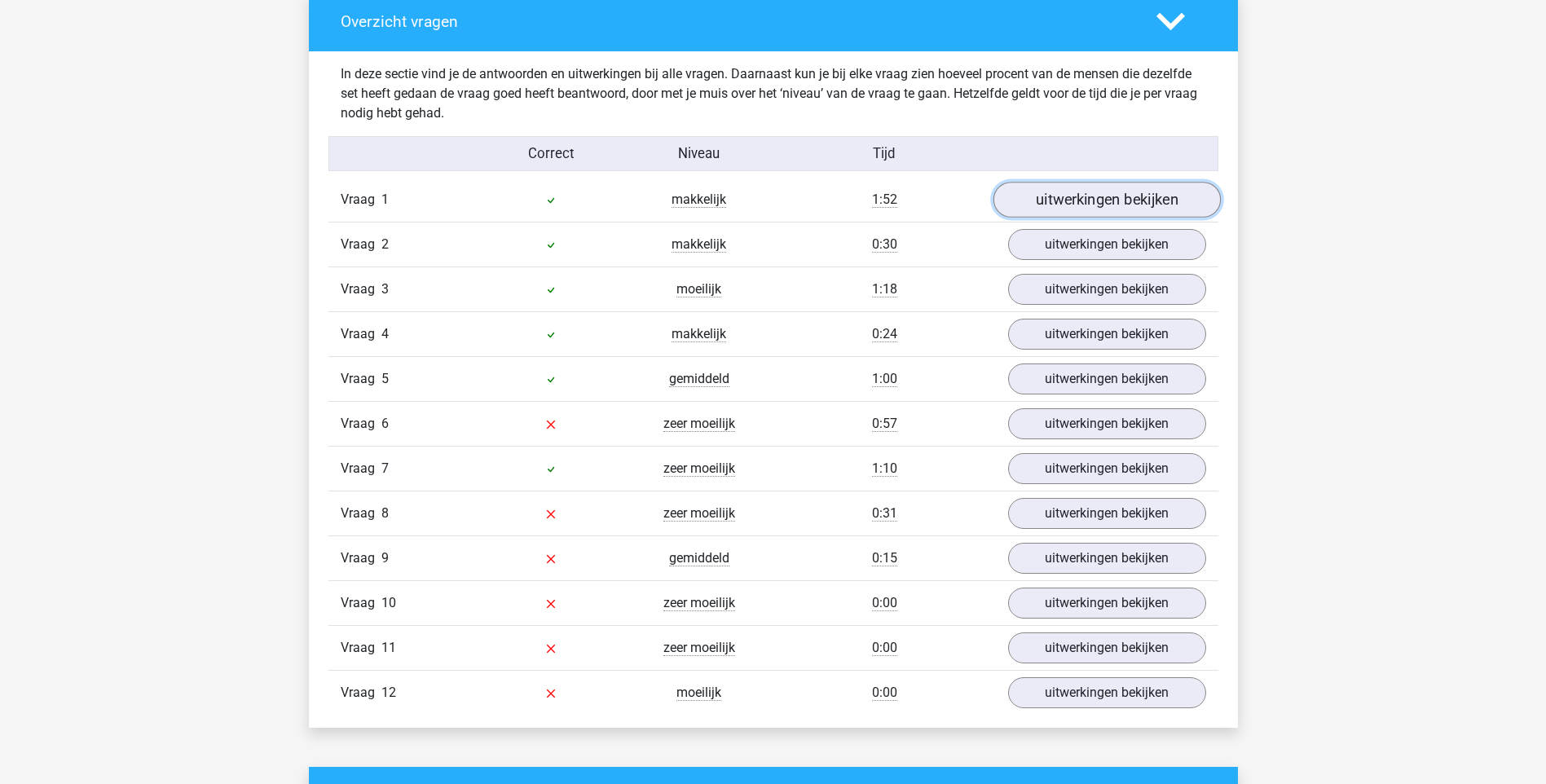
click at [1070, 203] on link "uitwerkingen bekijken" at bounding box center [1107, 200] width 227 height 36
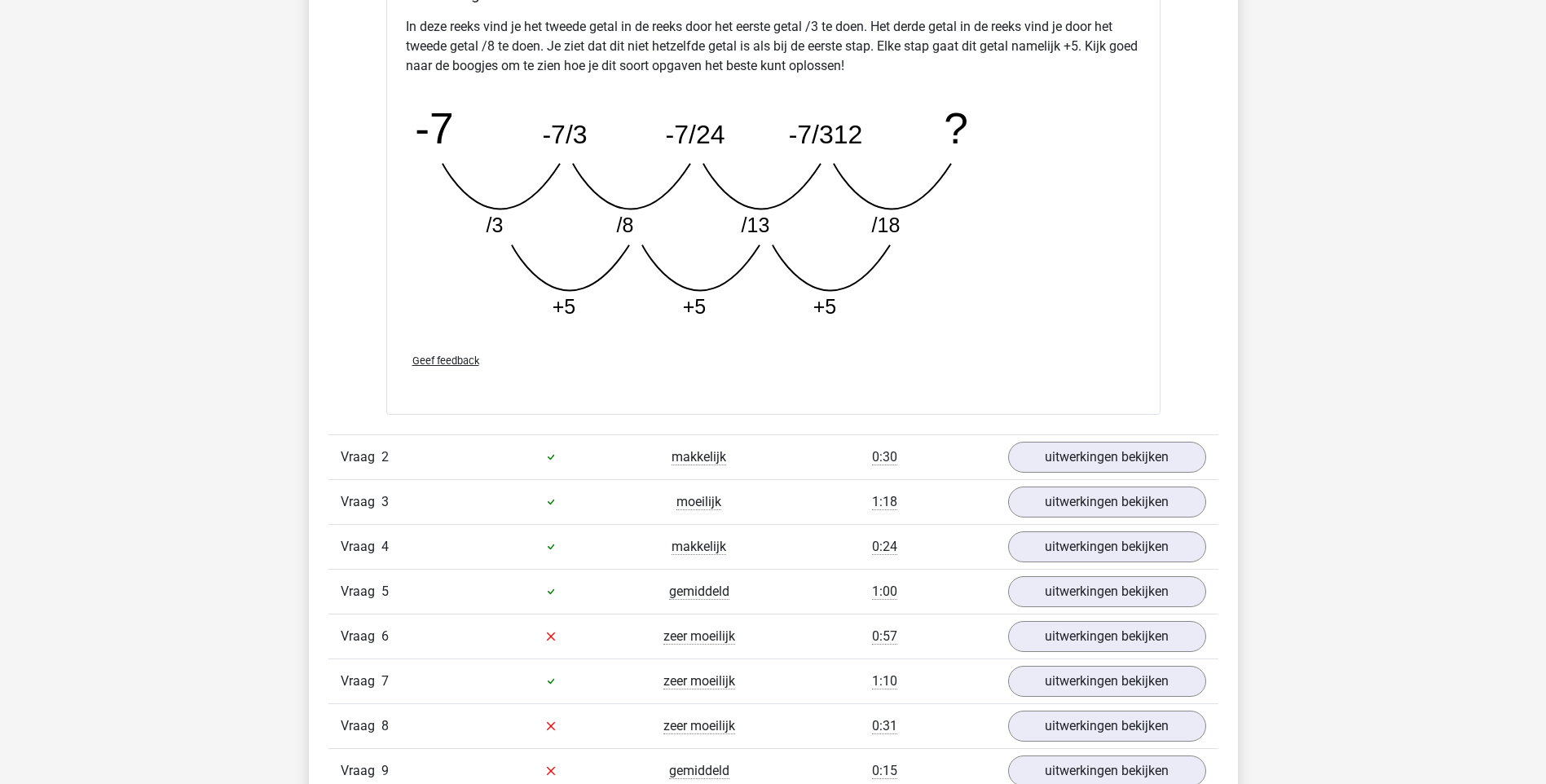
scroll to position [2363, 0]
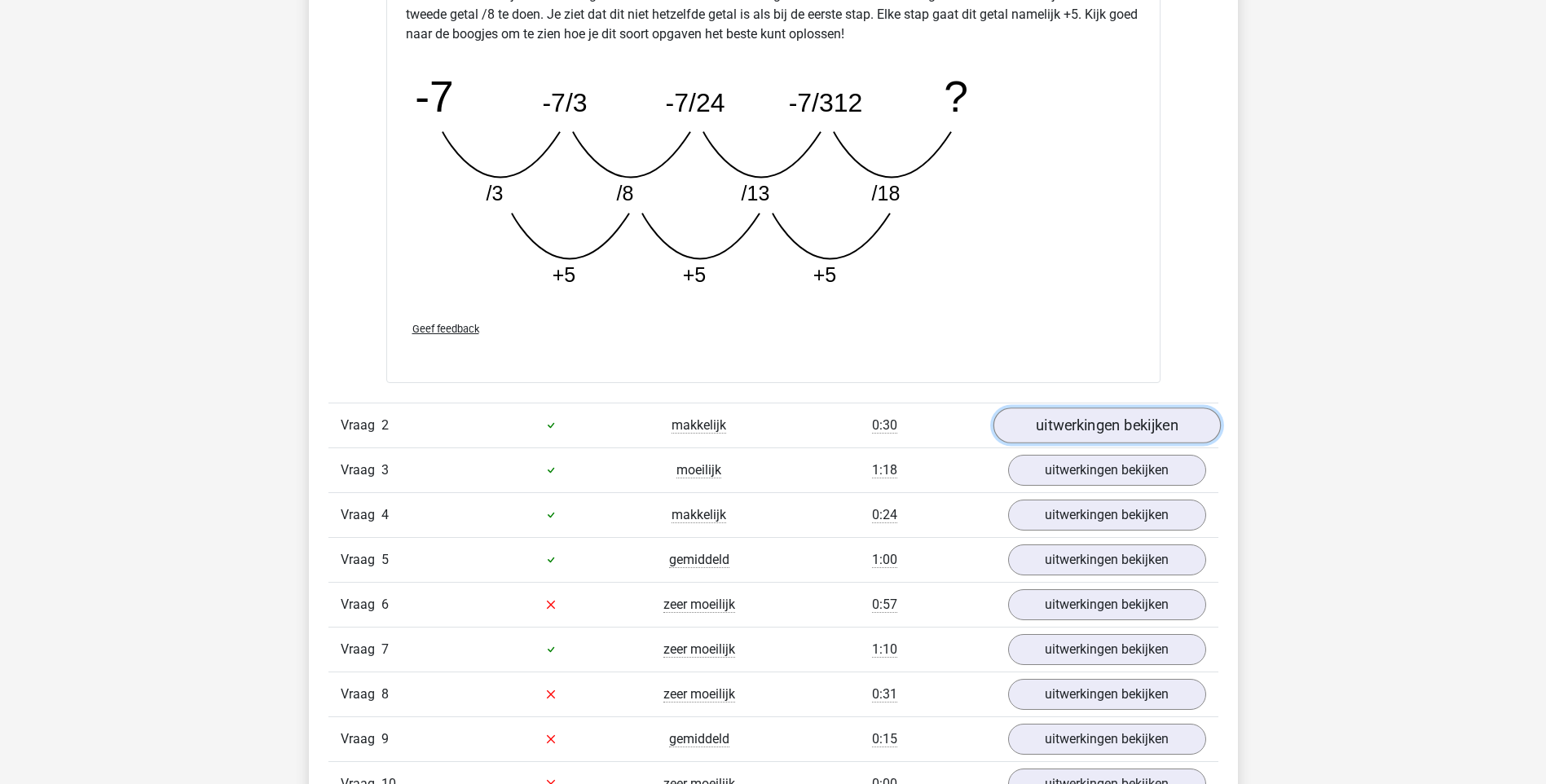
click at [1077, 432] on link "uitwerkingen bekijken" at bounding box center [1107, 425] width 227 height 36
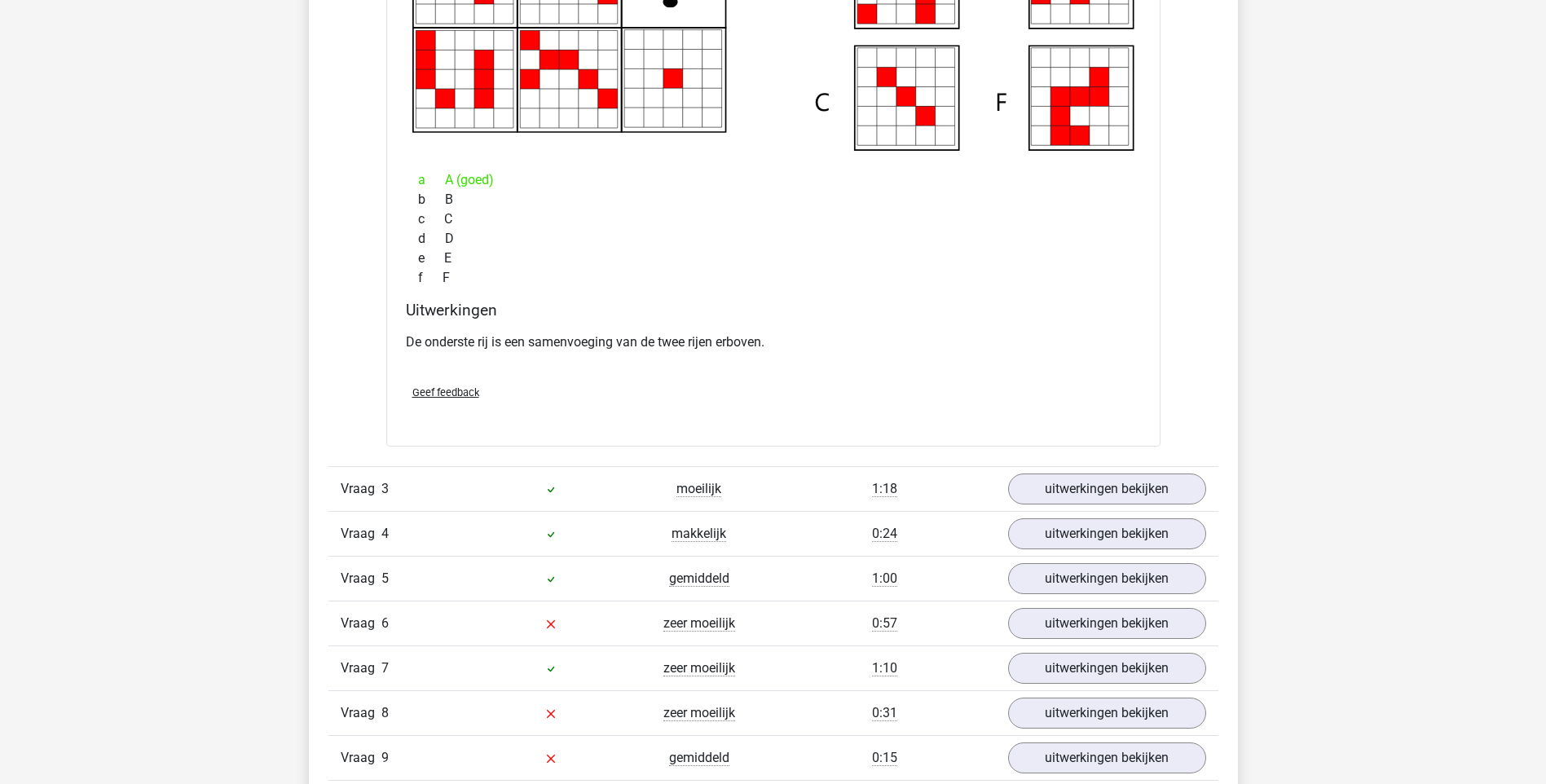
scroll to position [3178, 0]
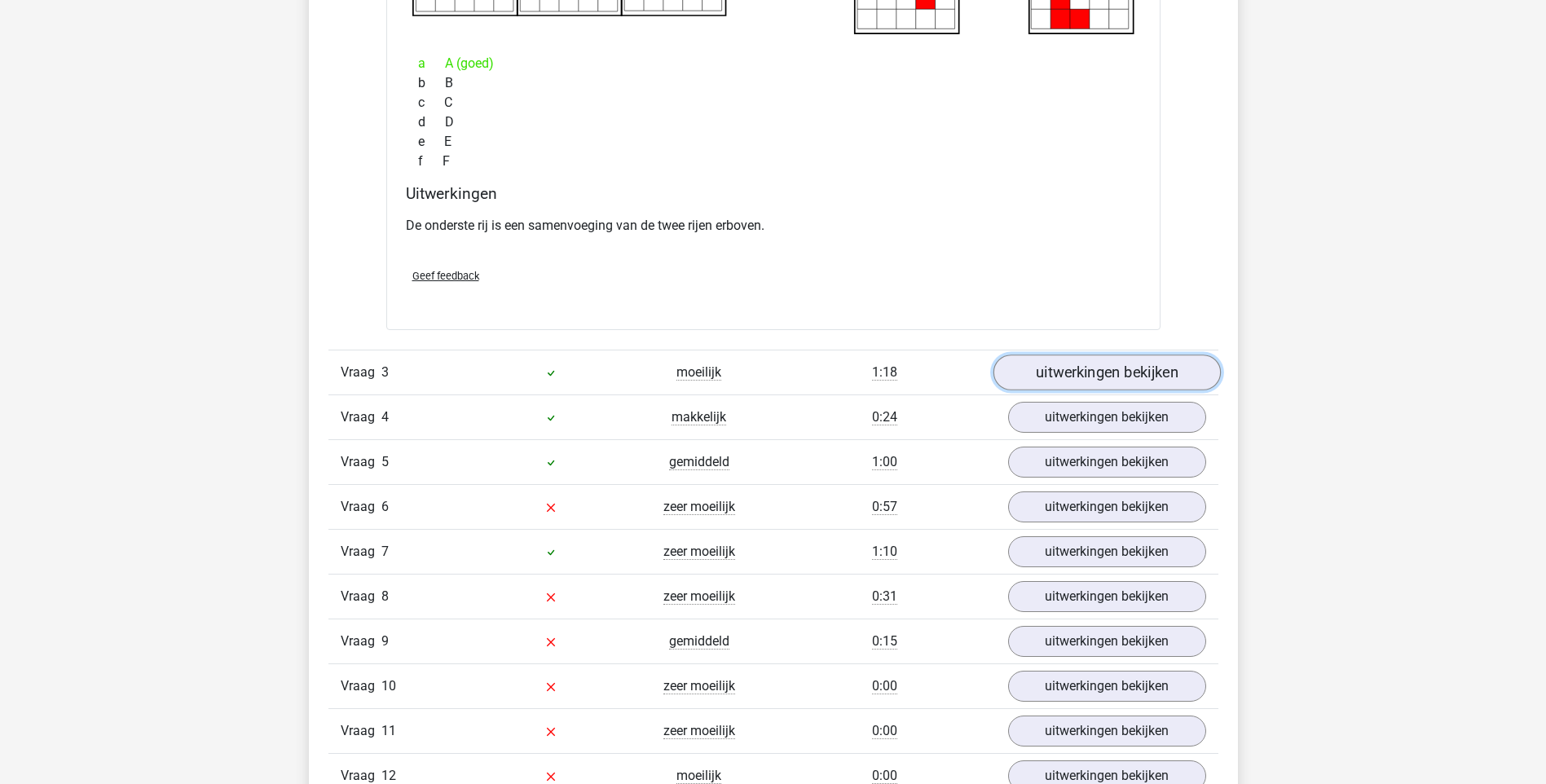
click at [1076, 366] on link "uitwerkingen bekijken" at bounding box center [1107, 372] width 227 height 36
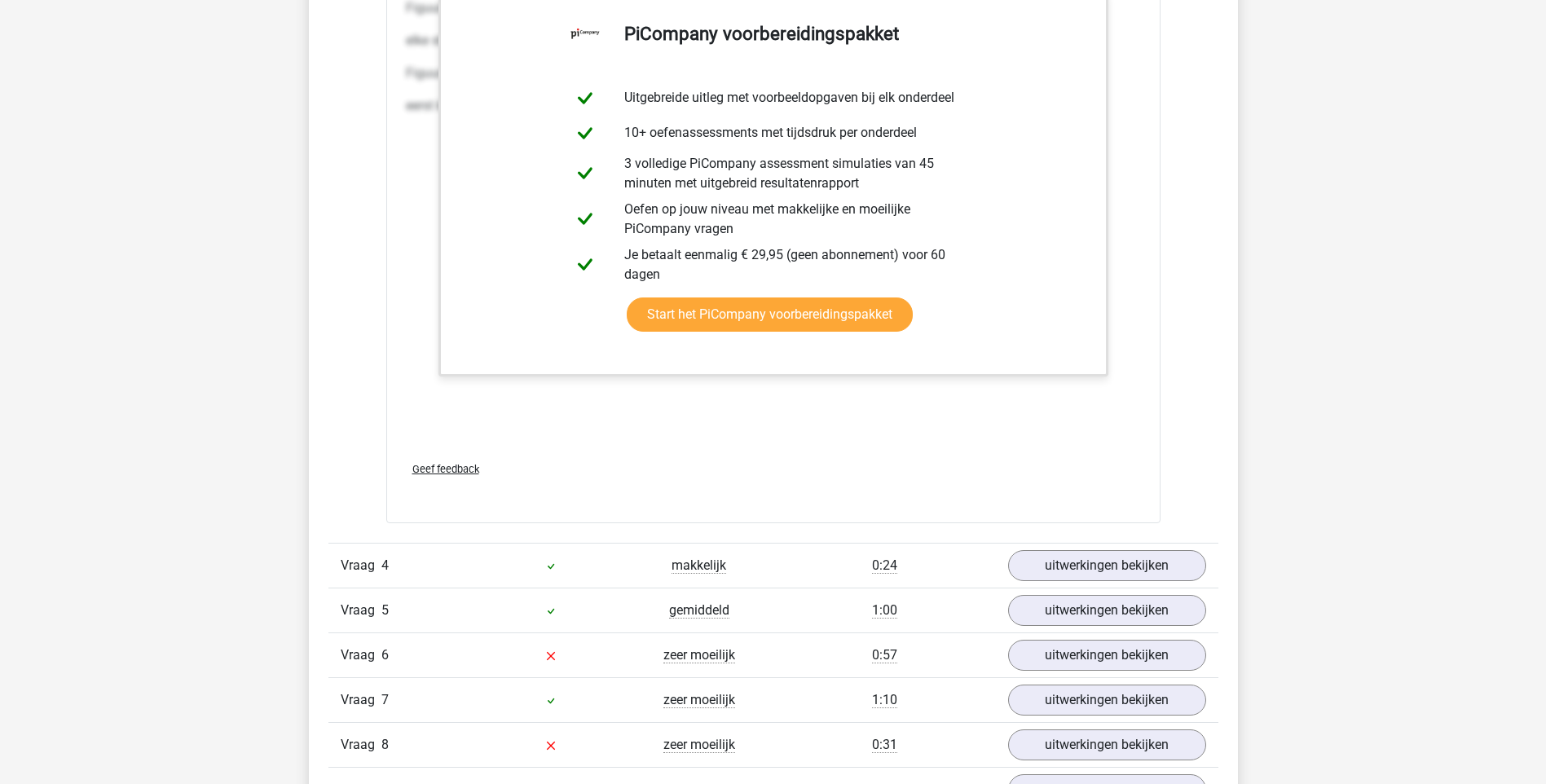
scroll to position [4726, 0]
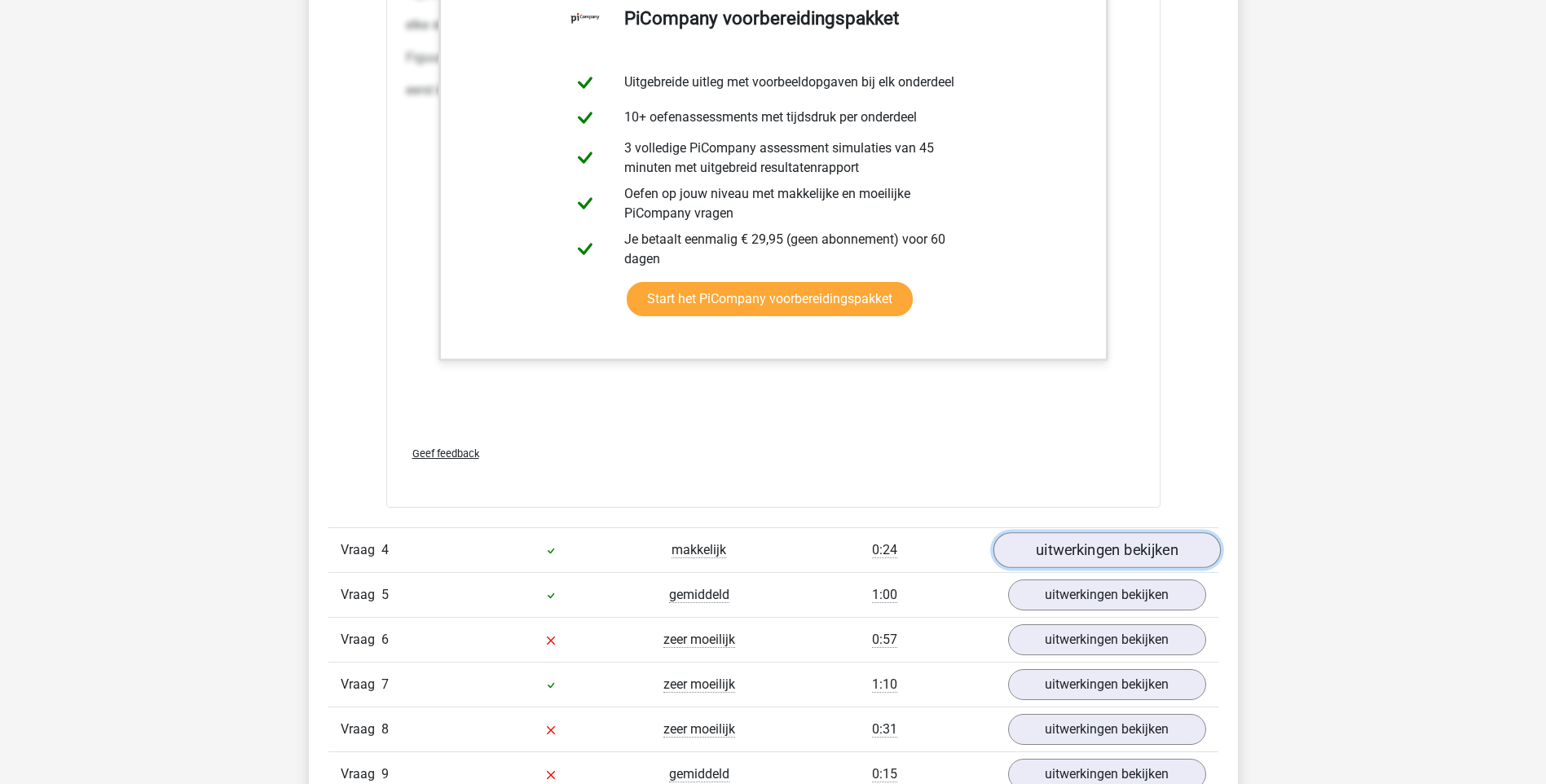
click at [1105, 550] on link "uitwerkingen bekijken" at bounding box center [1107, 550] width 227 height 36
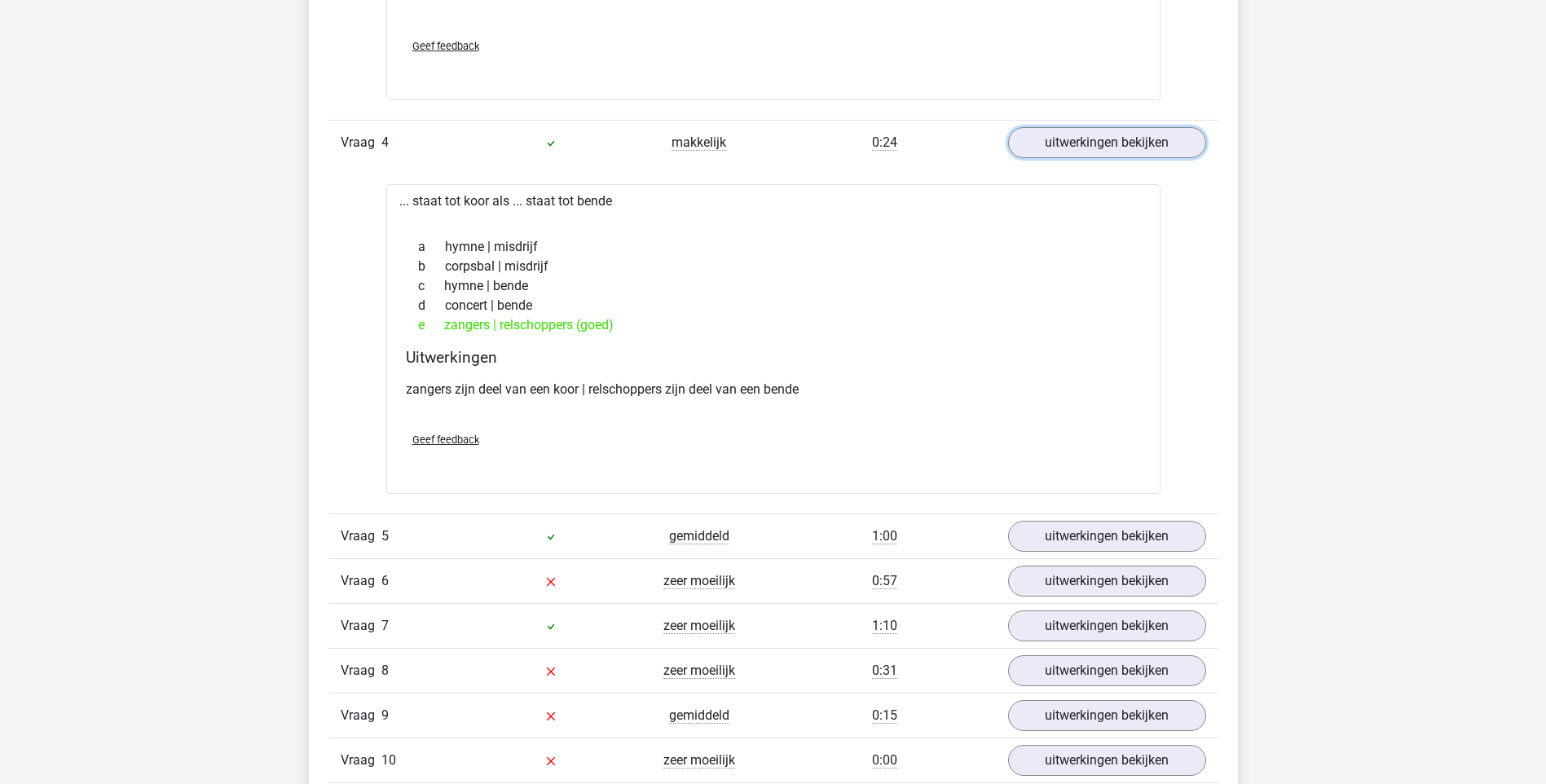
scroll to position [5214, 0]
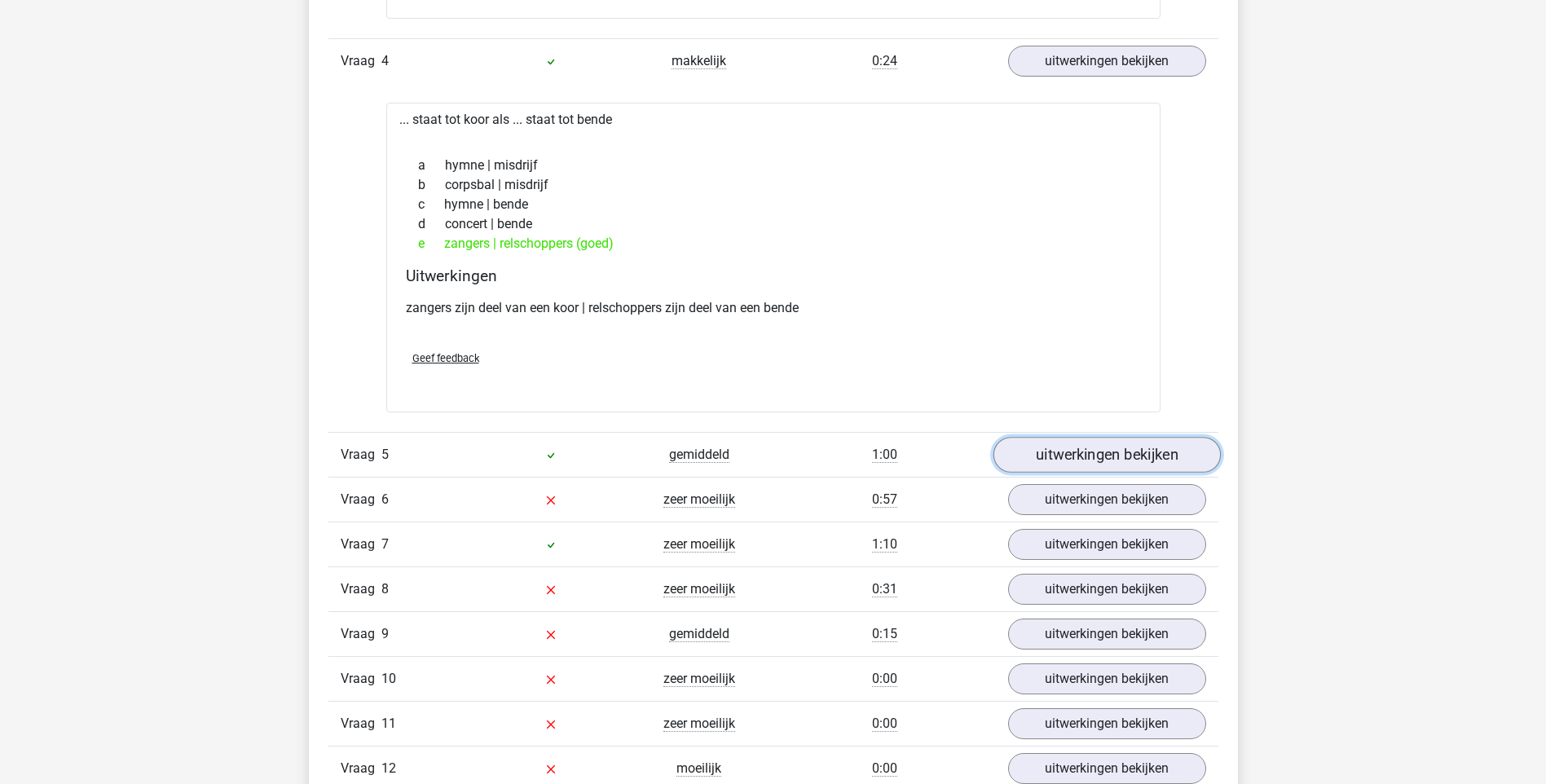
click at [1139, 453] on link "uitwerkingen bekijken" at bounding box center [1107, 455] width 227 height 36
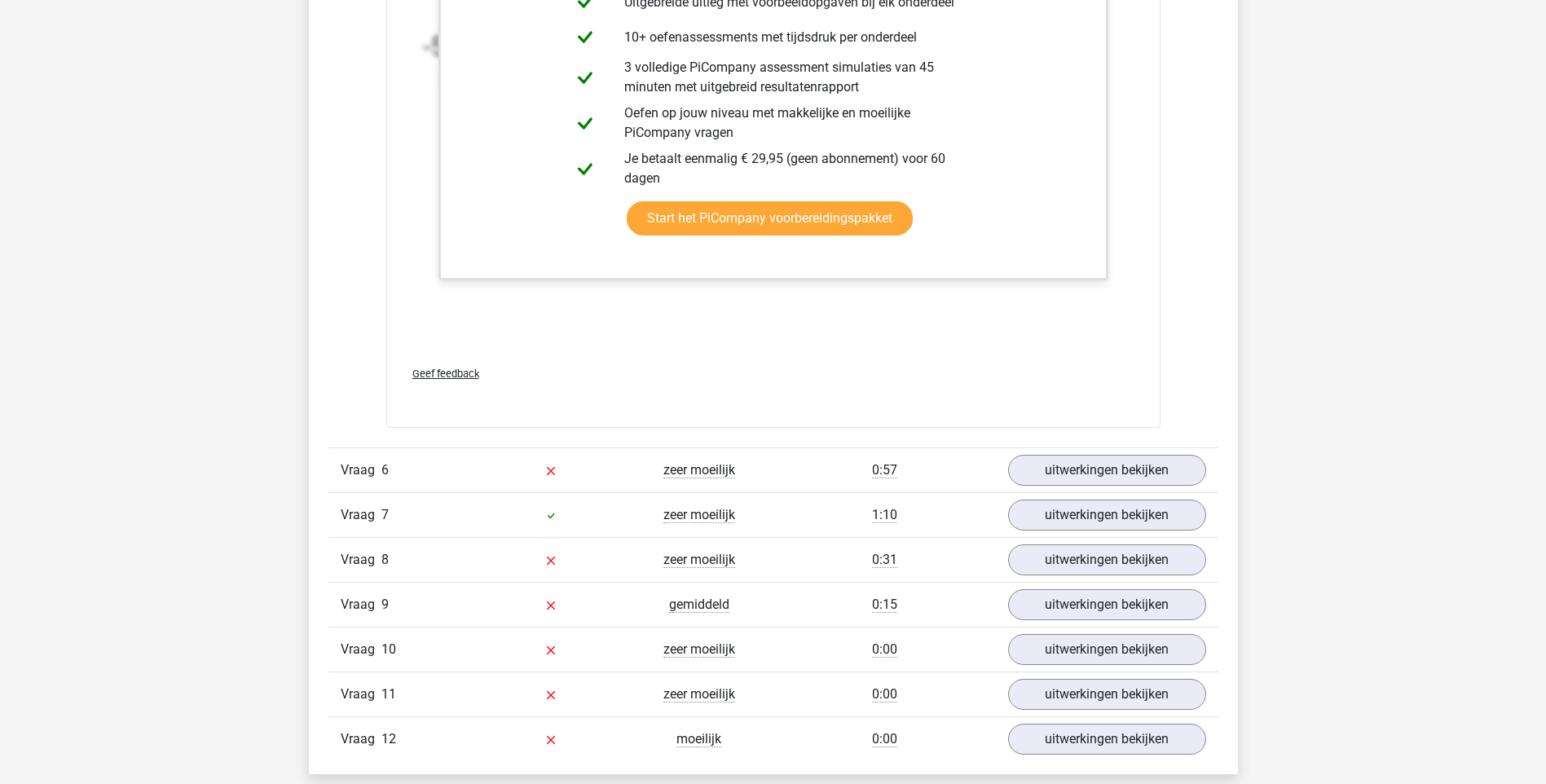
scroll to position [6274, 0]
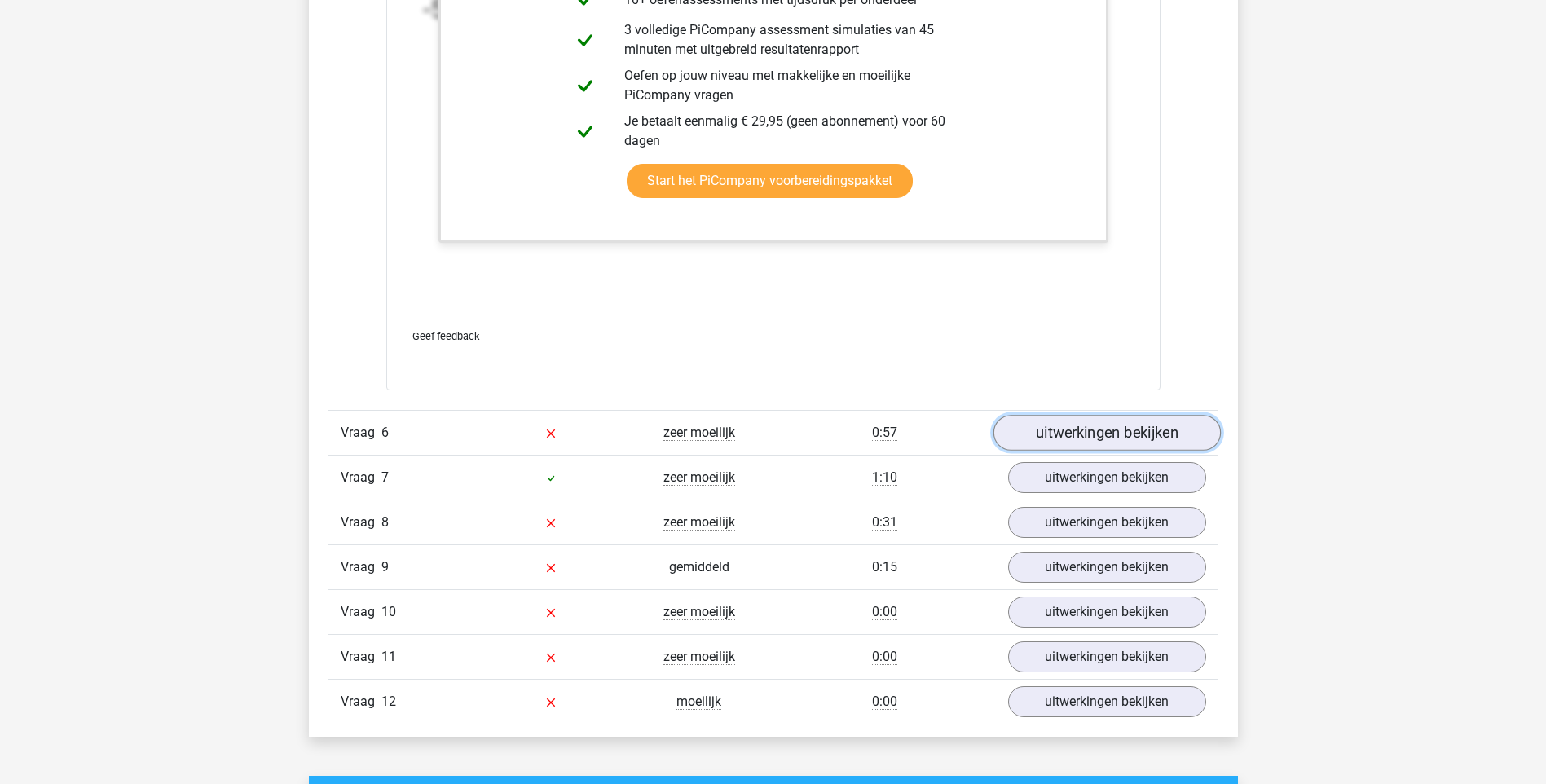
click at [1153, 437] on link "uitwerkingen bekijken" at bounding box center [1107, 432] width 227 height 36
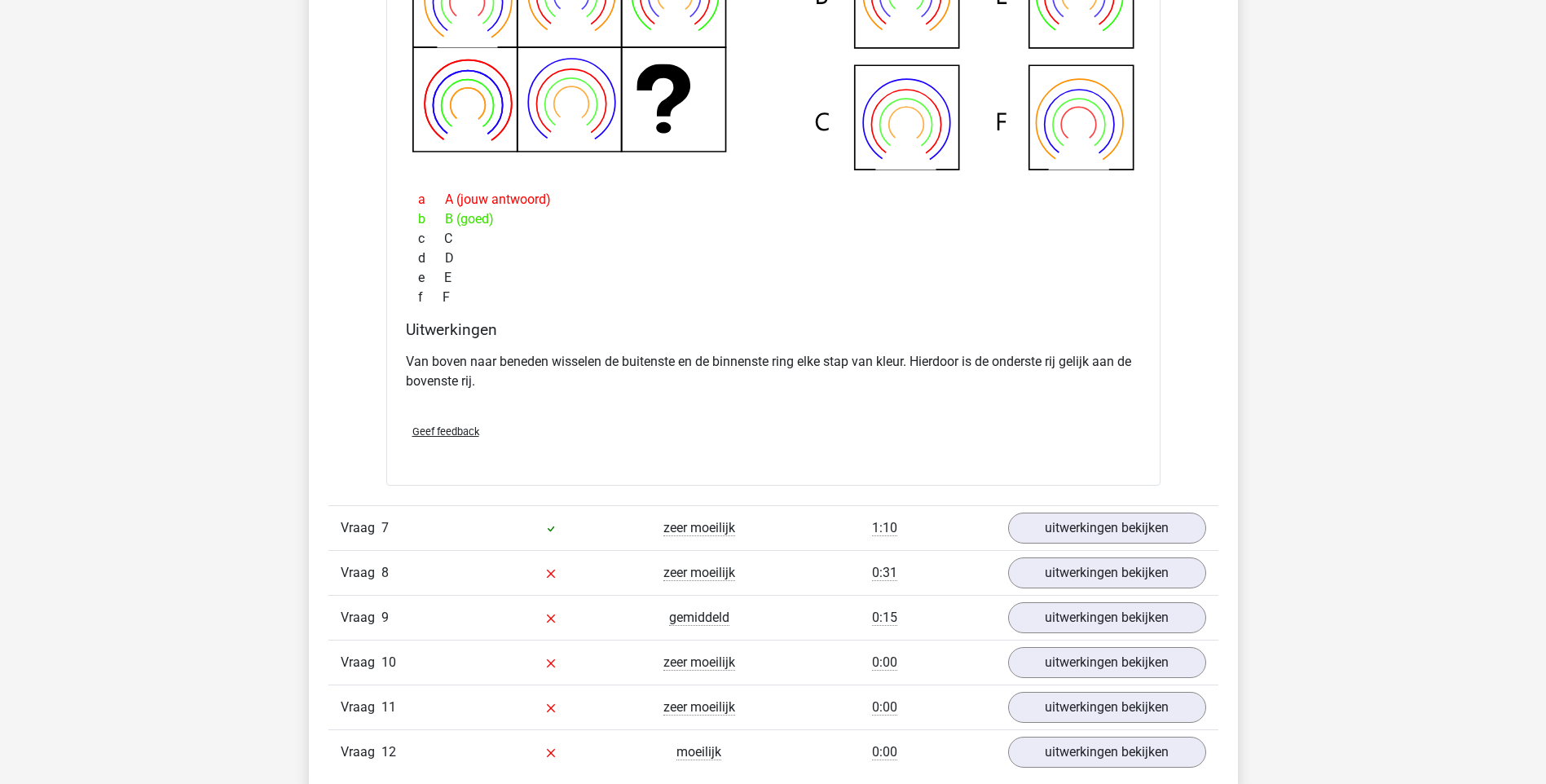
scroll to position [7089, 0]
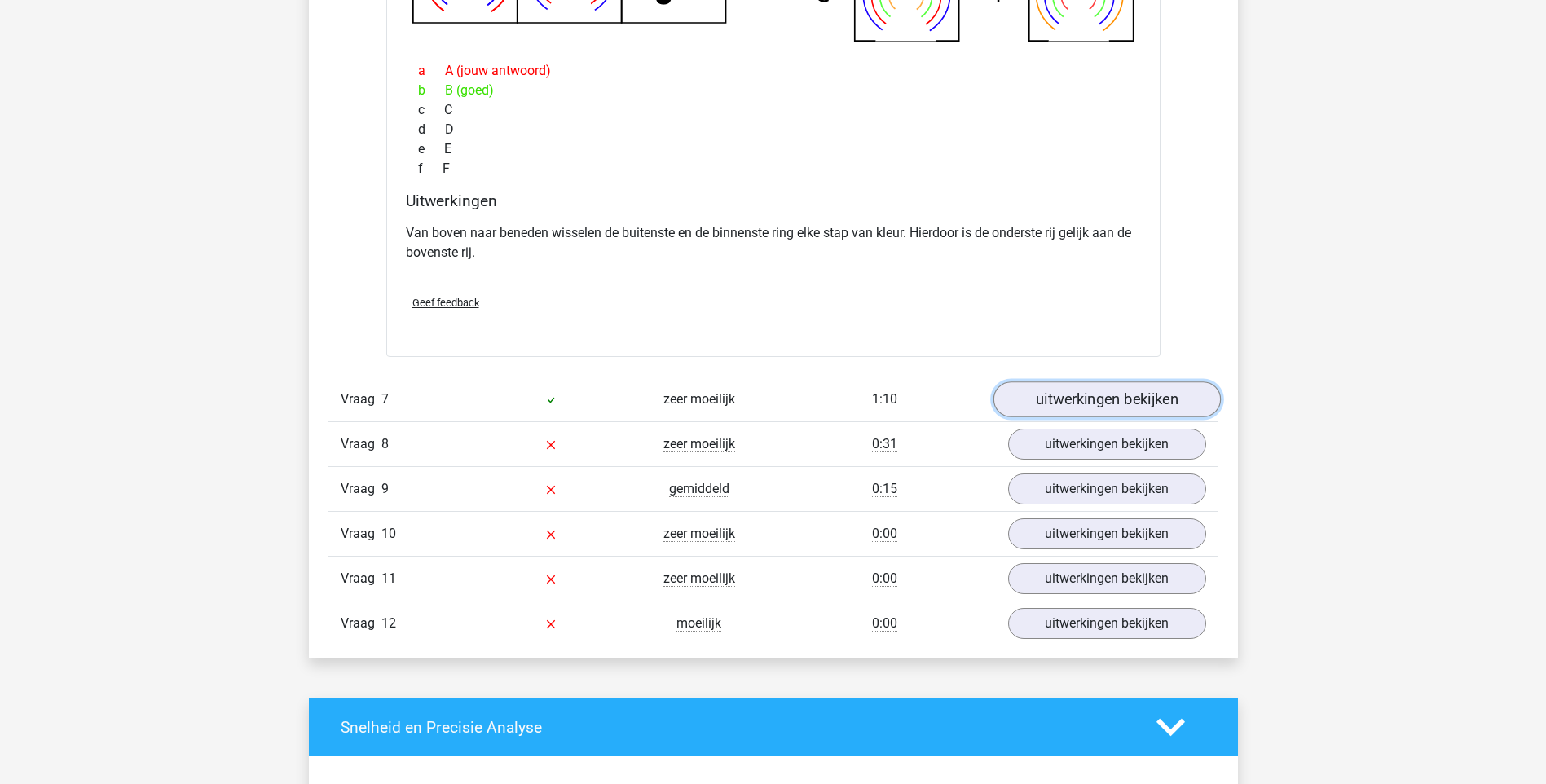
click at [1101, 404] on link "uitwerkingen bekijken" at bounding box center [1107, 399] width 227 height 36
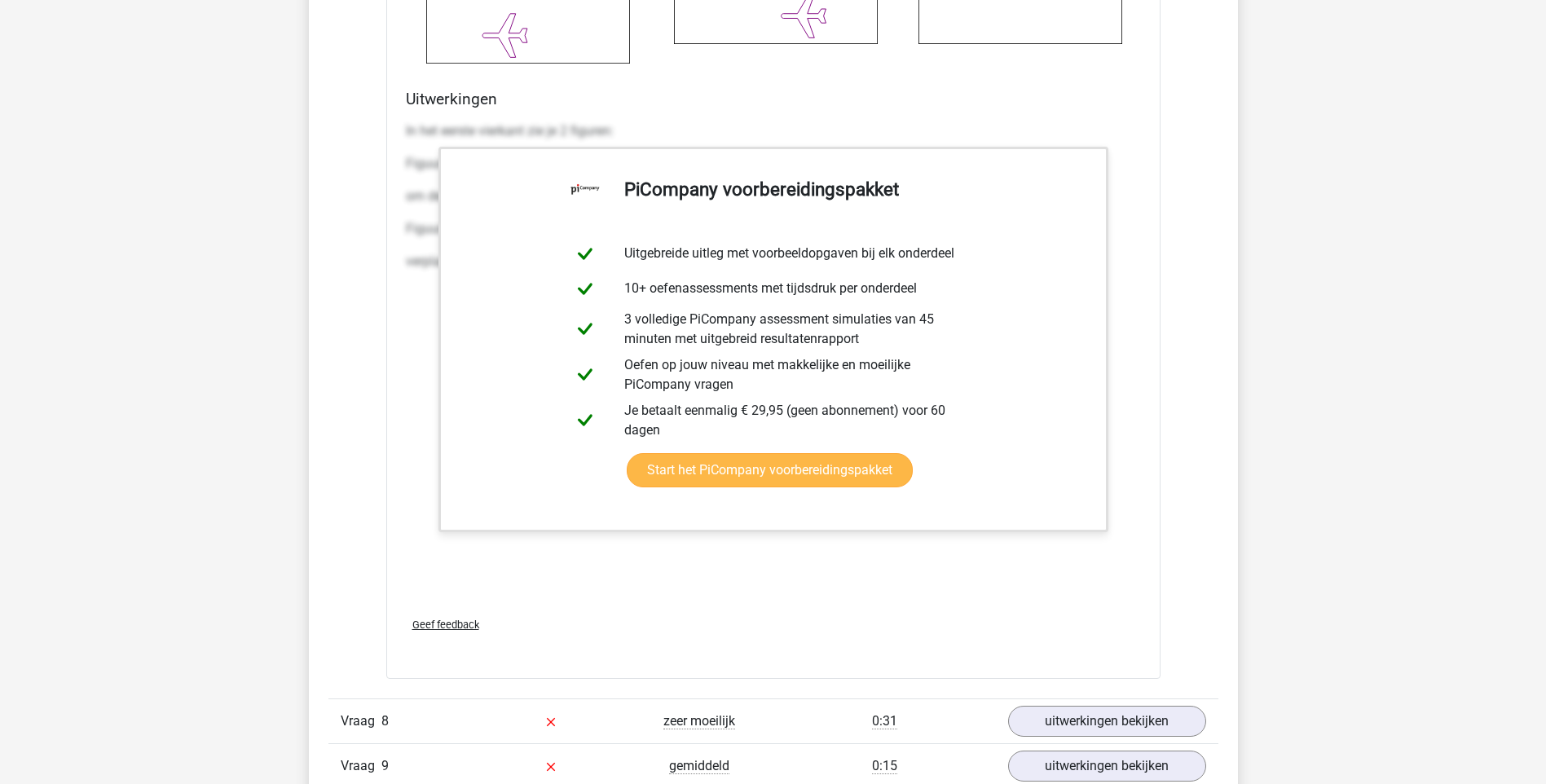
scroll to position [8718, 0]
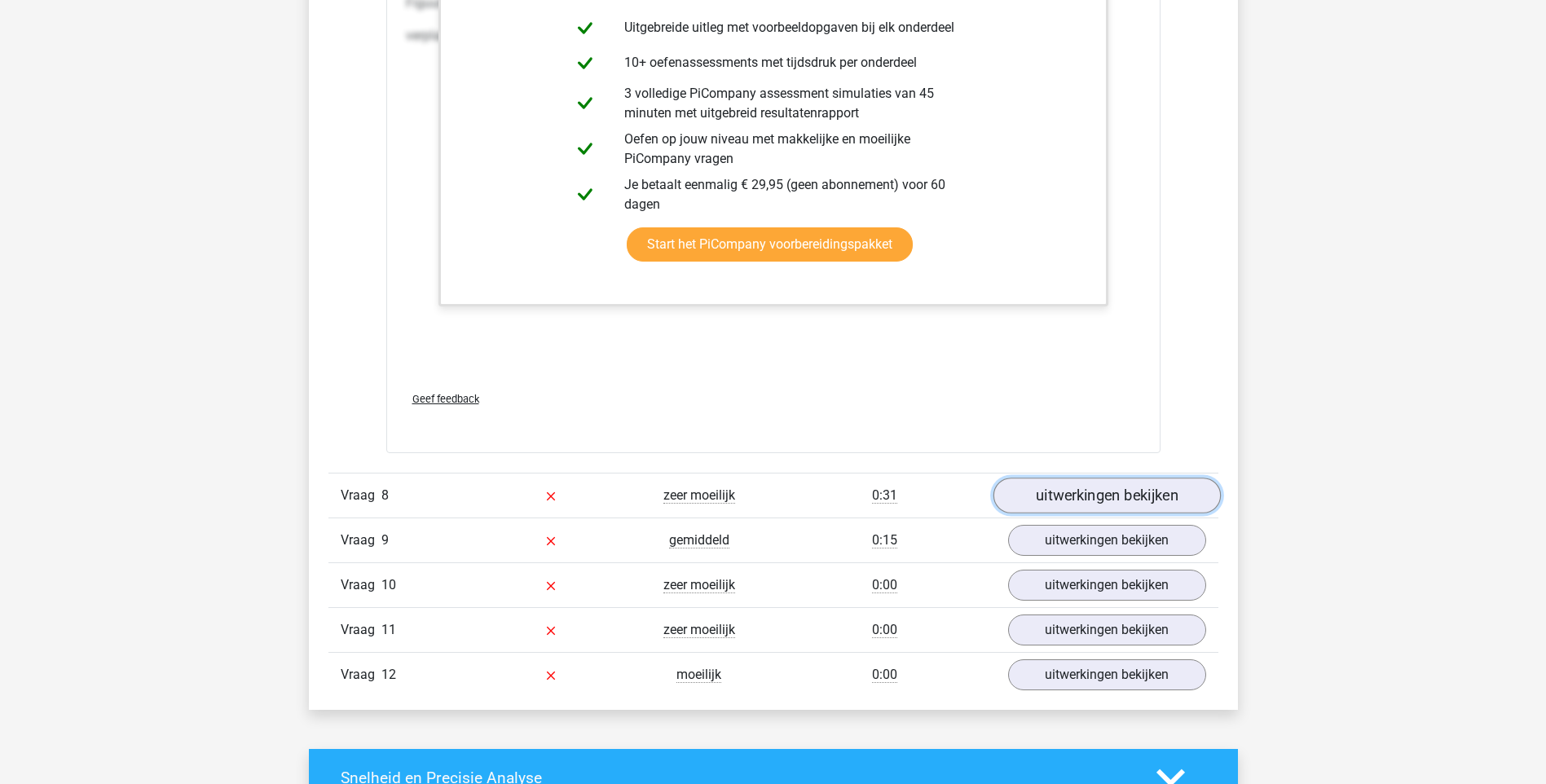
click at [1087, 495] on link "uitwerkingen bekijken" at bounding box center [1107, 495] width 227 height 36
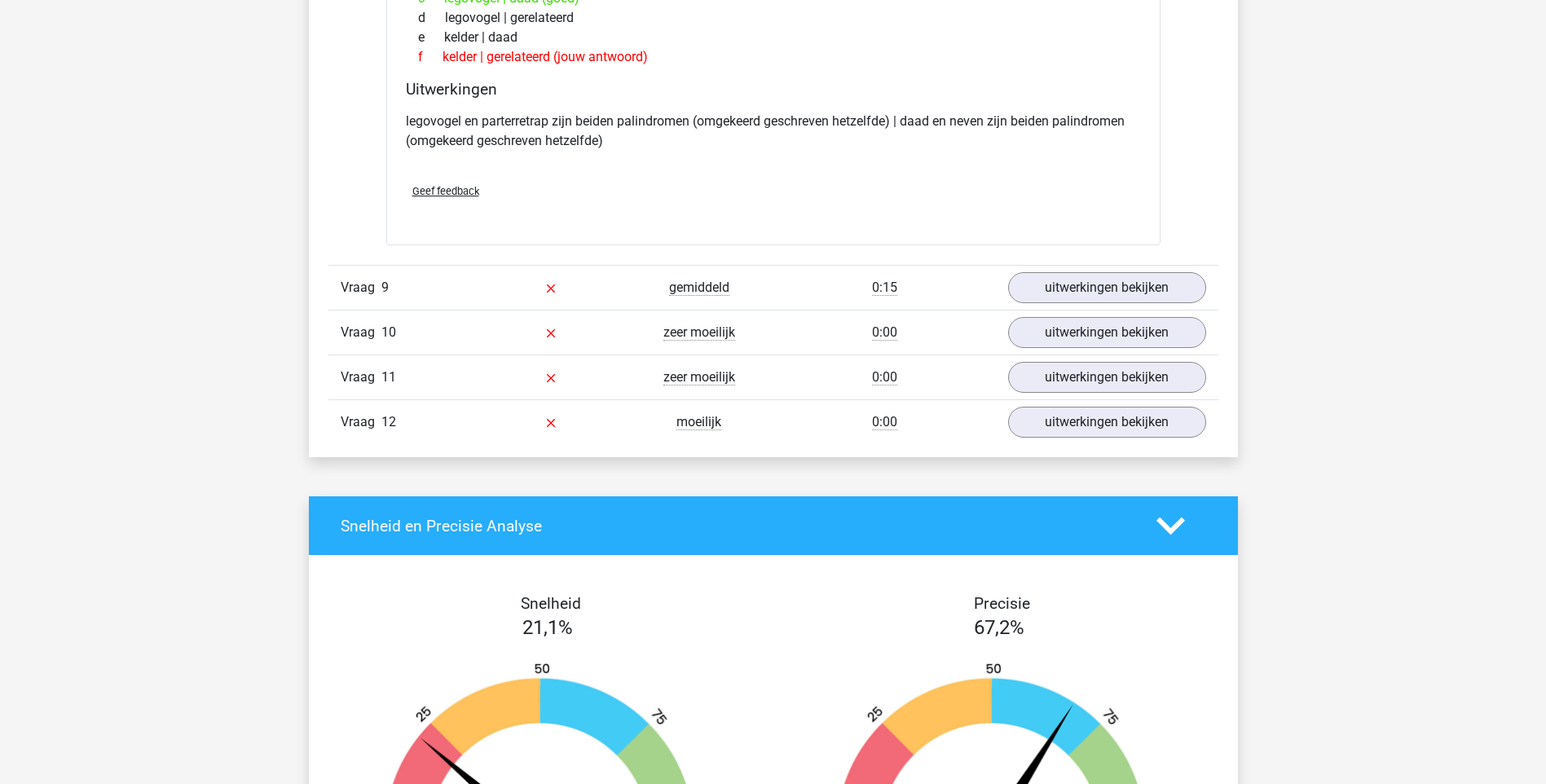
scroll to position [9370, 0]
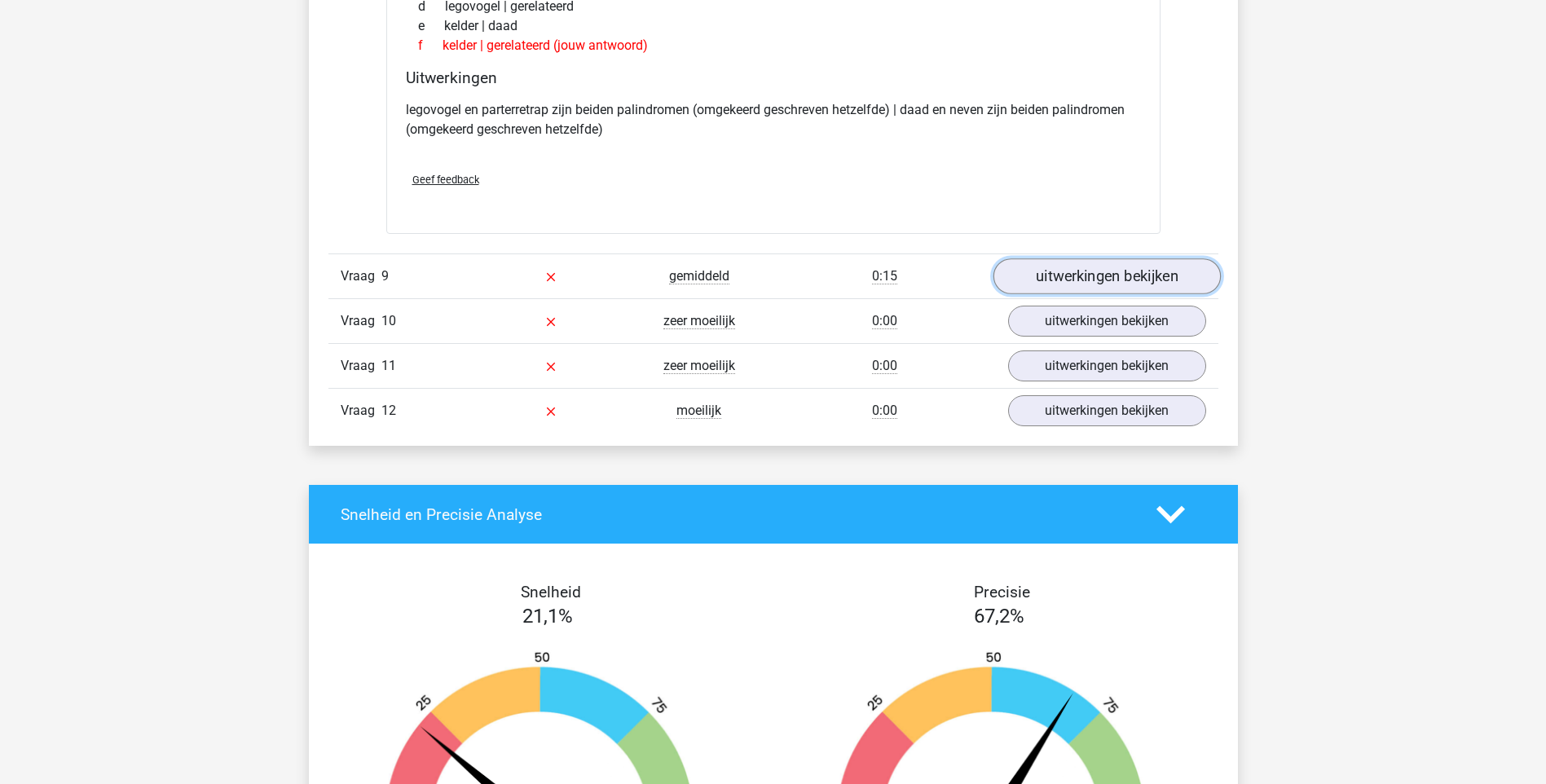
click at [1164, 269] on link "uitwerkingen bekijken" at bounding box center [1107, 276] width 227 height 36
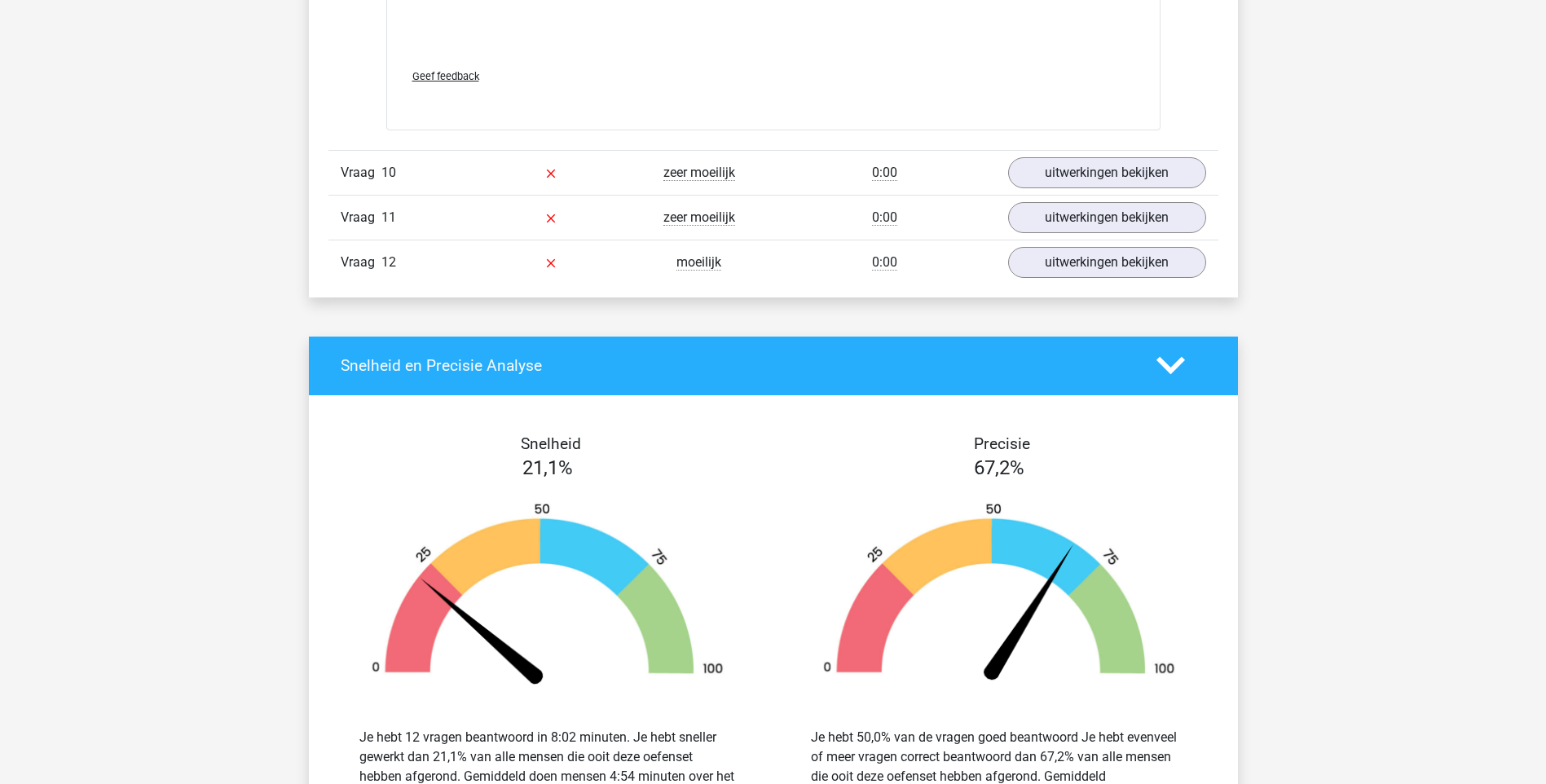
scroll to position [10429, 0]
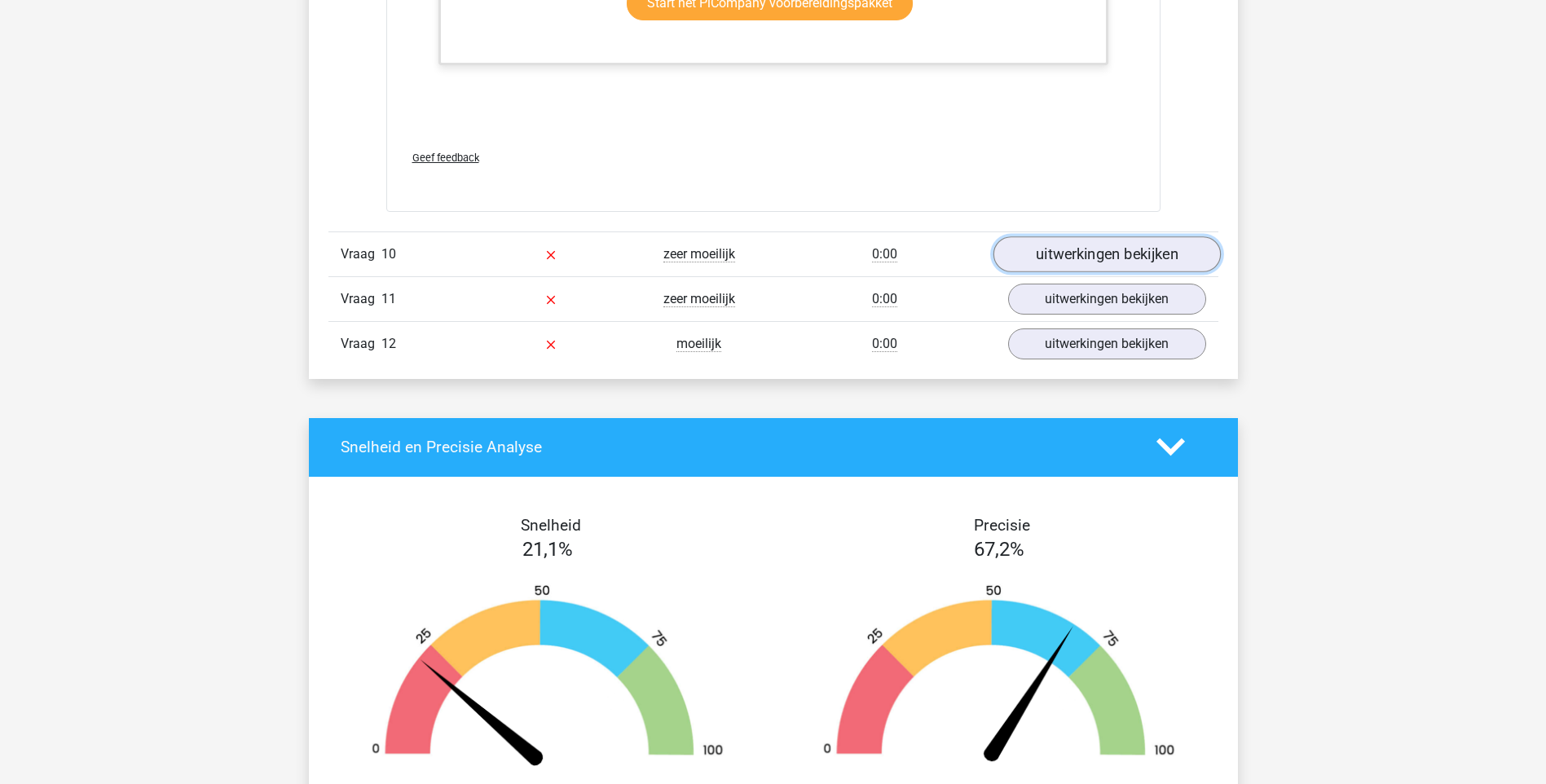
click at [1080, 247] on link "uitwerkingen bekijken" at bounding box center [1107, 254] width 227 height 36
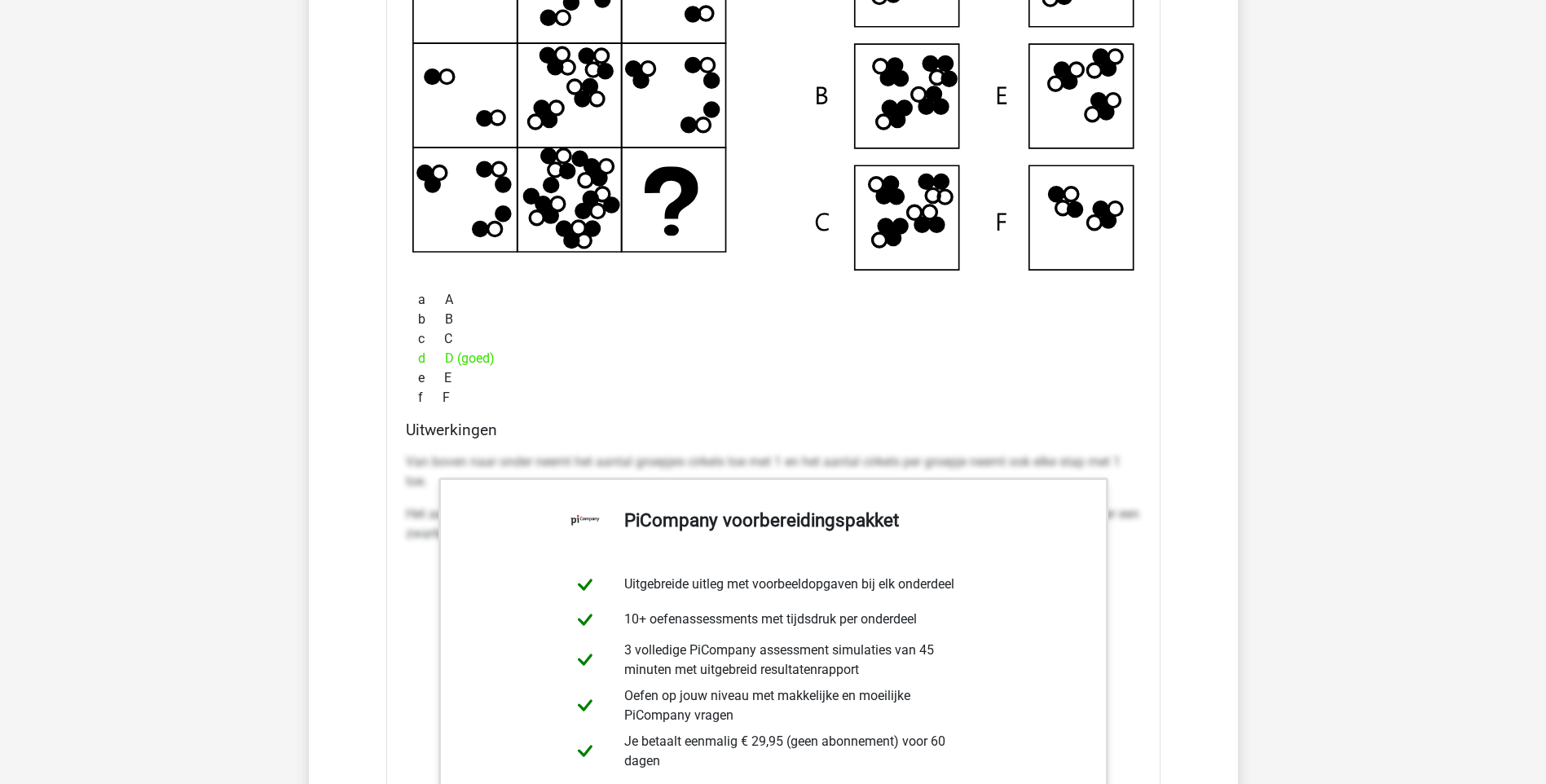
scroll to position [11407, 0]
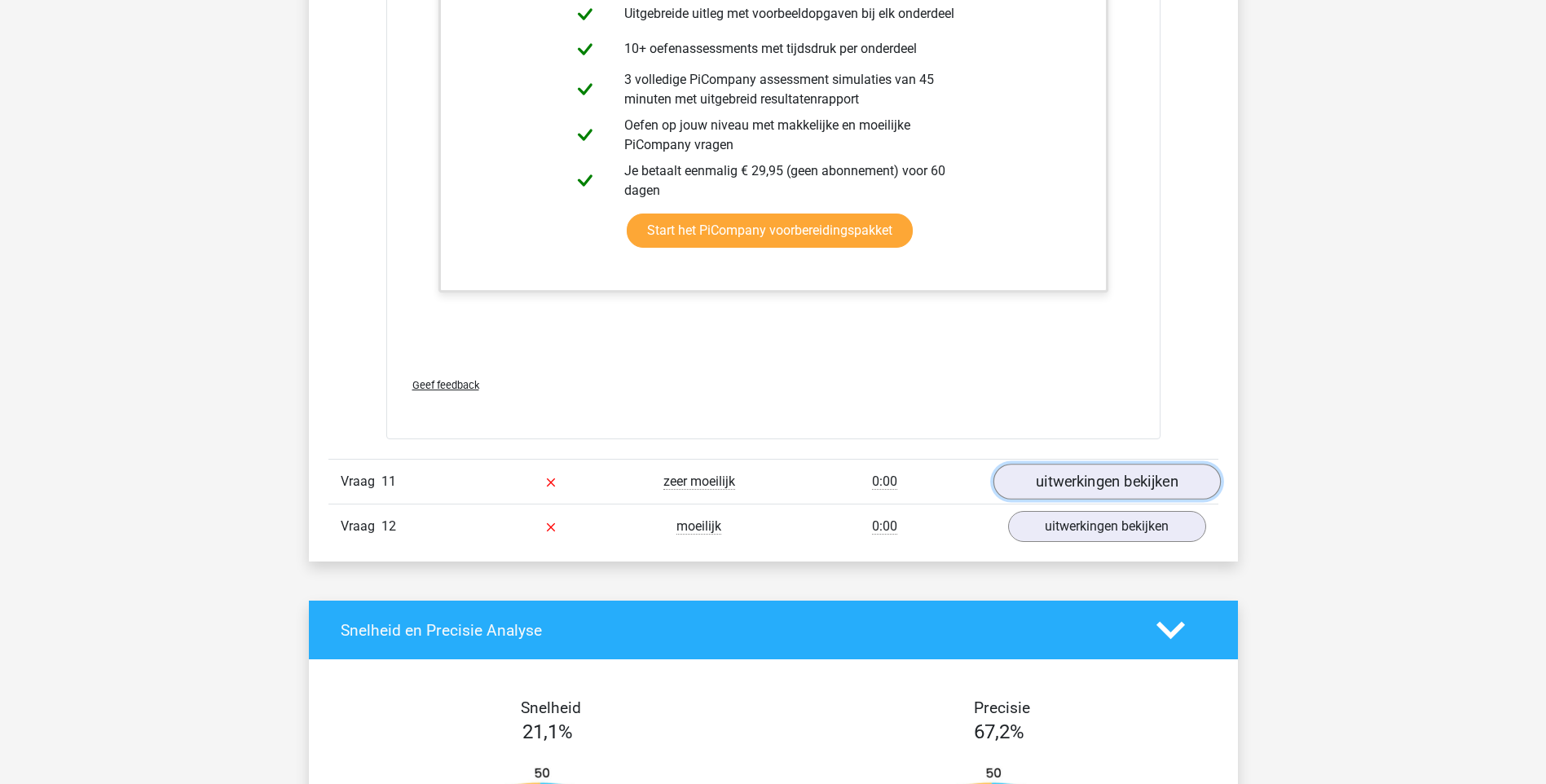
click at [1064, 493] on link "uitwerkingen bekijken" at bounding box center [1107, 482] width 227 height 36
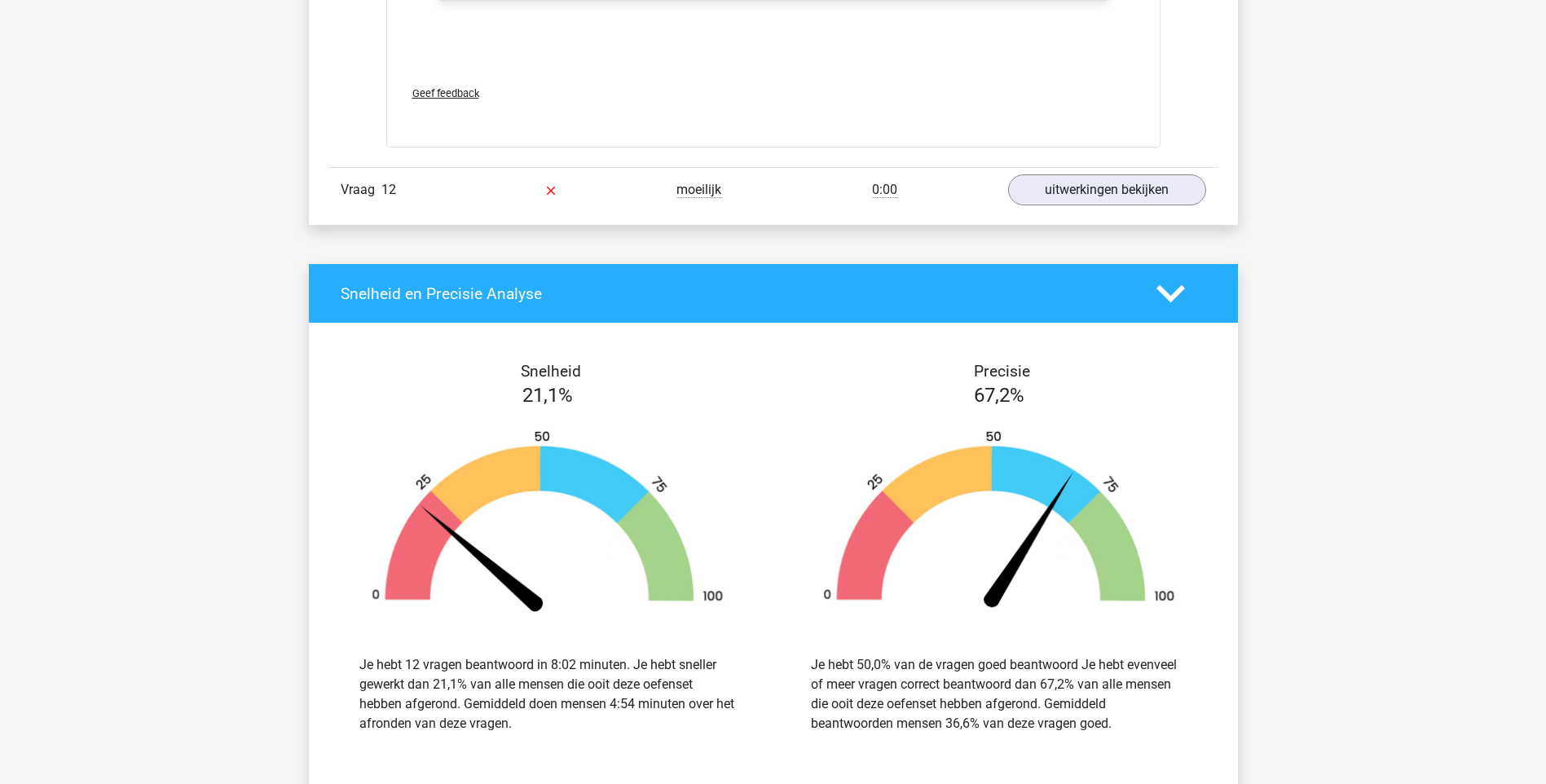
scroll to position [13444, 0]
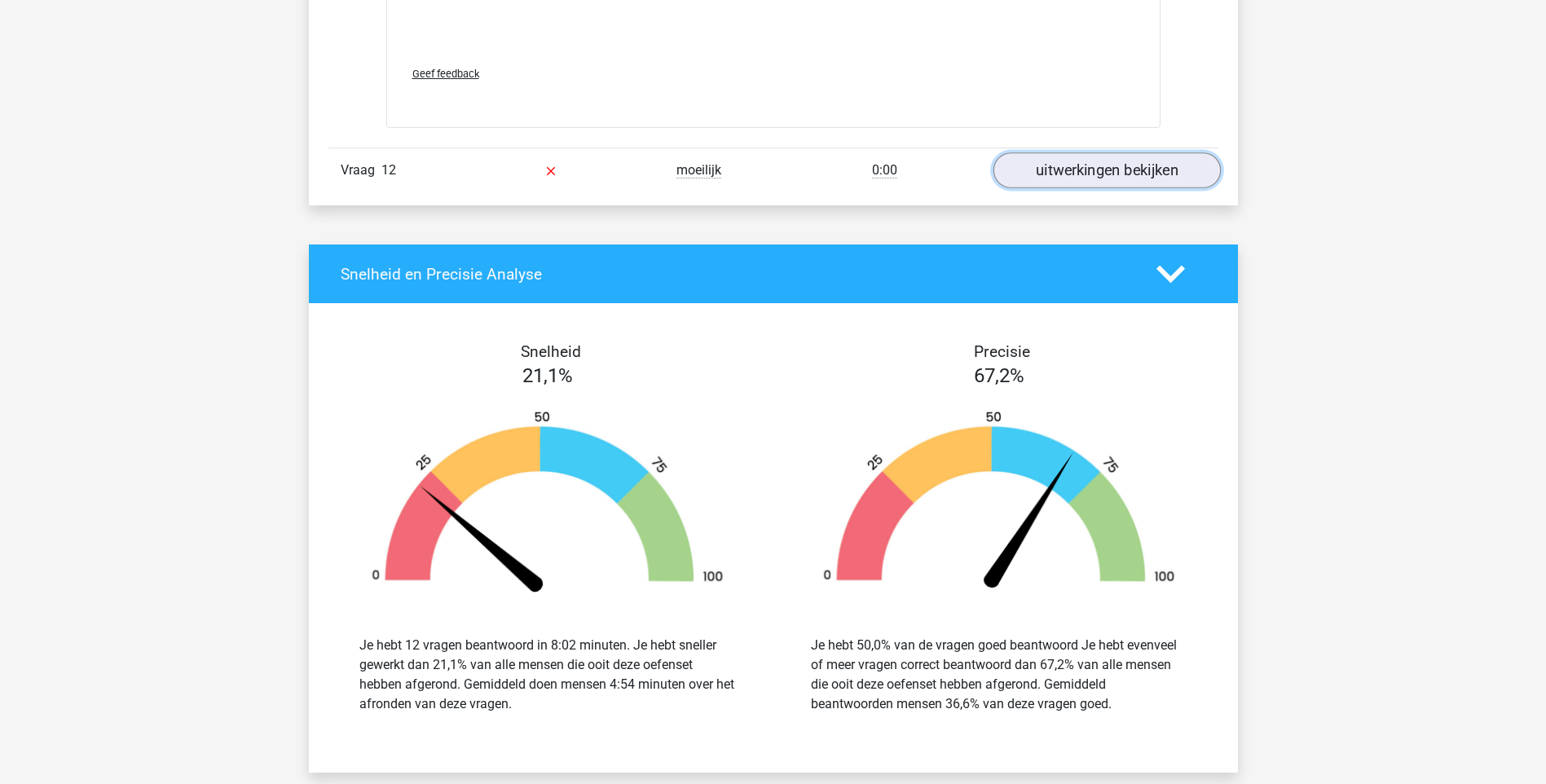
click at [1102, 168] on link "uitwerkingen bekijken" at bounding box center [1107, 170] width 227 height 36
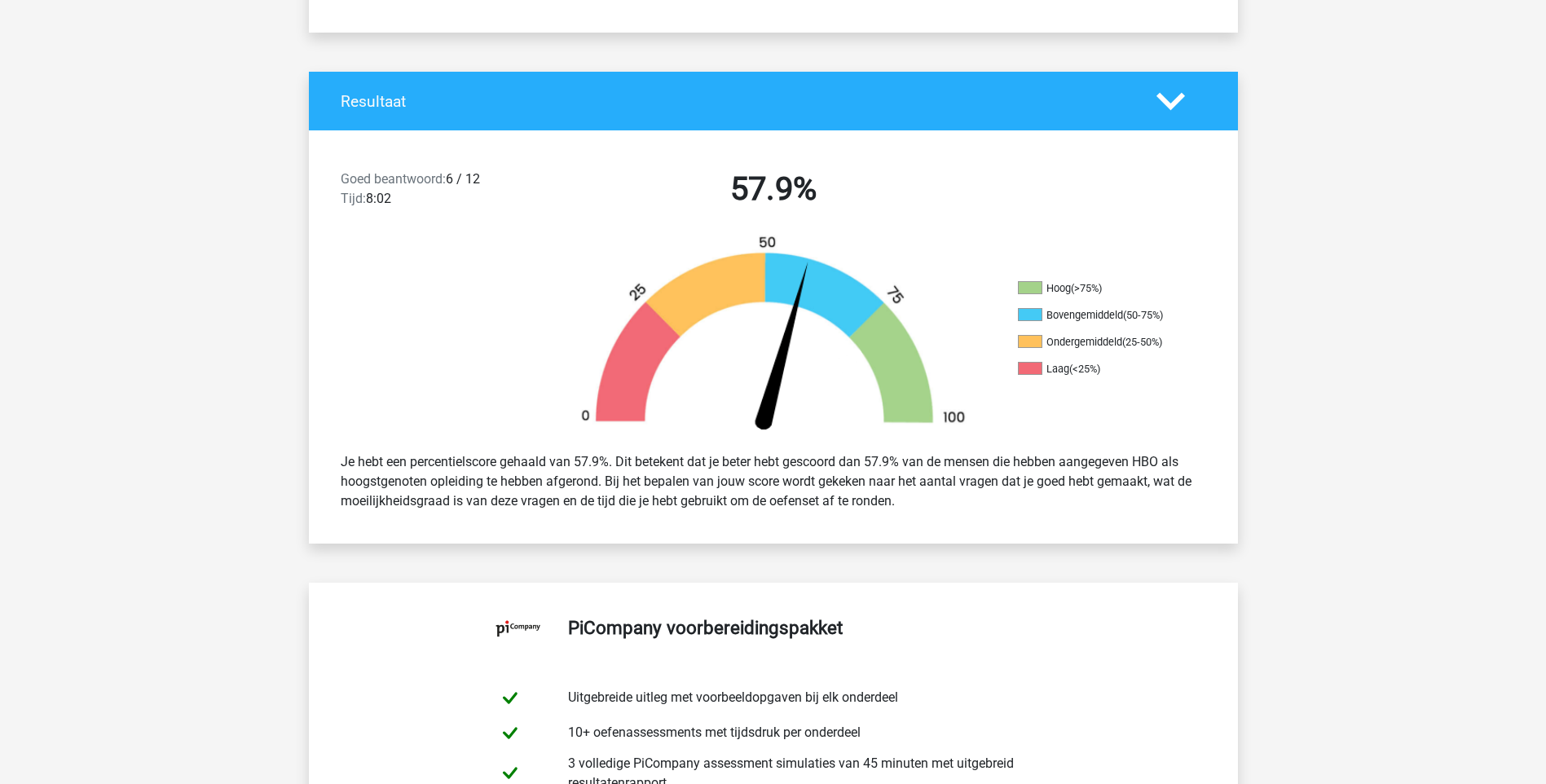
scroll to position [0, 0]
